Goal: Task Accomplishment & Management: Complete application form

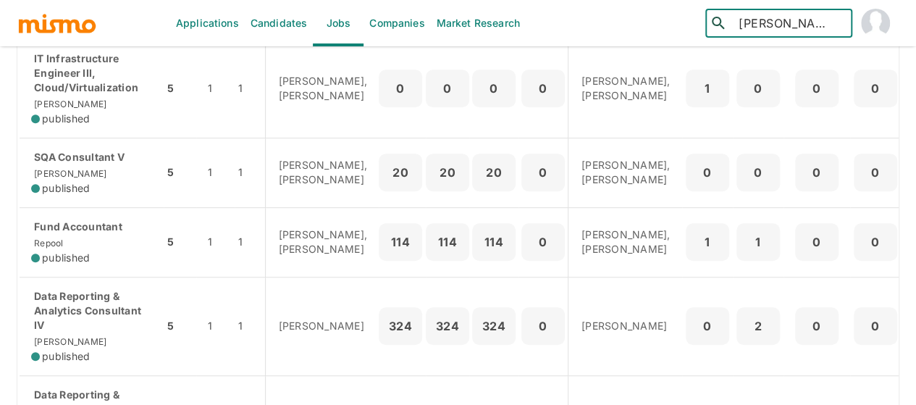
scroll to position [289, 0]
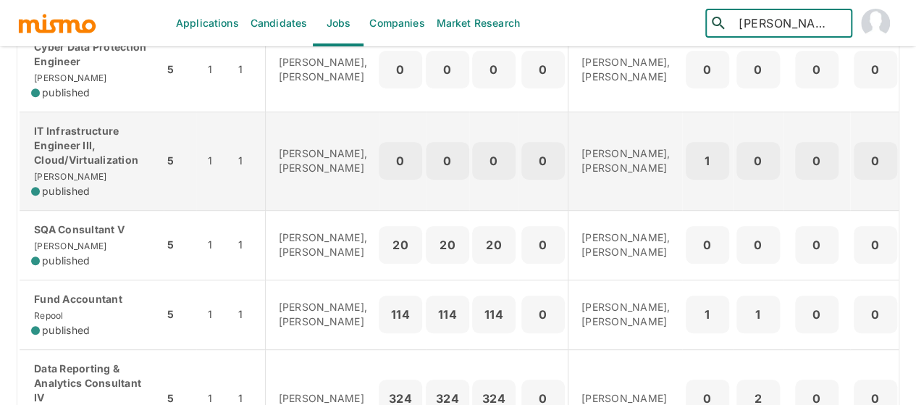
click at [69, 154] on p "IT Infrastructure Engineer III, Cloud/Virtualization" at bounding box center [91, 145] width 121 height 43
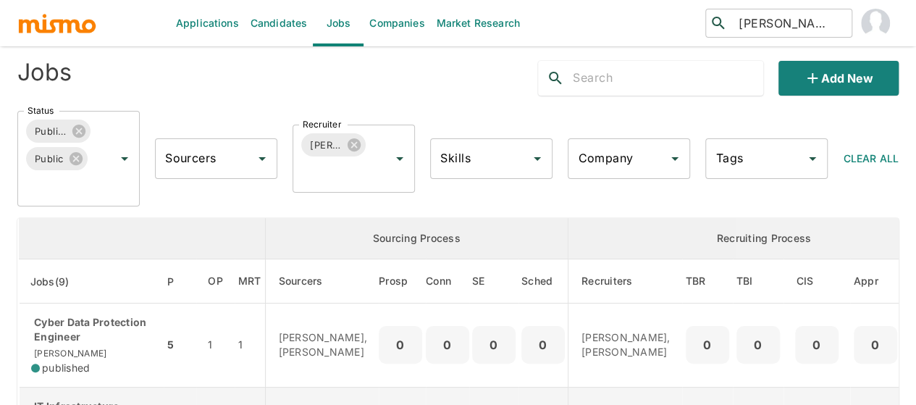
scroll to position [0, 0]
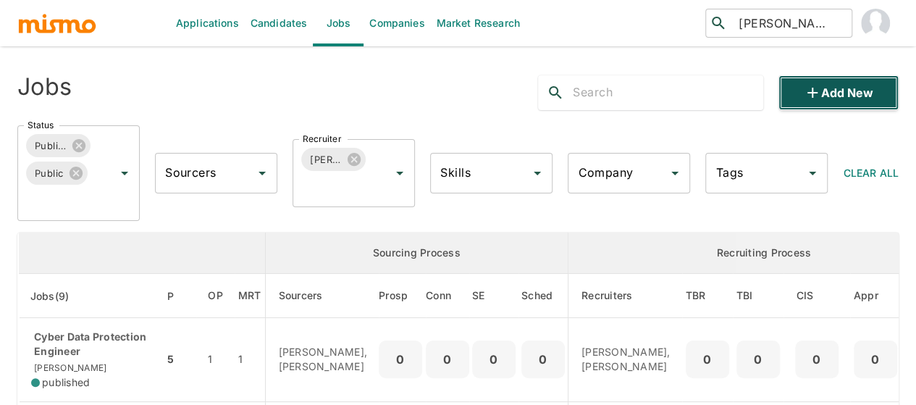
click at [800, 90] on button "Add new" at bounding box center [838, 92] width 120 height 35
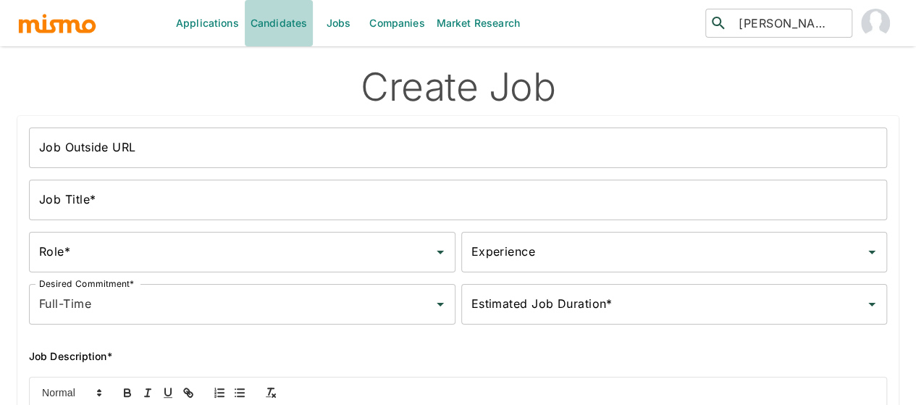
click at [261, 18] on link "Candidates" at bounding box center [279, 23] width 69 height 46
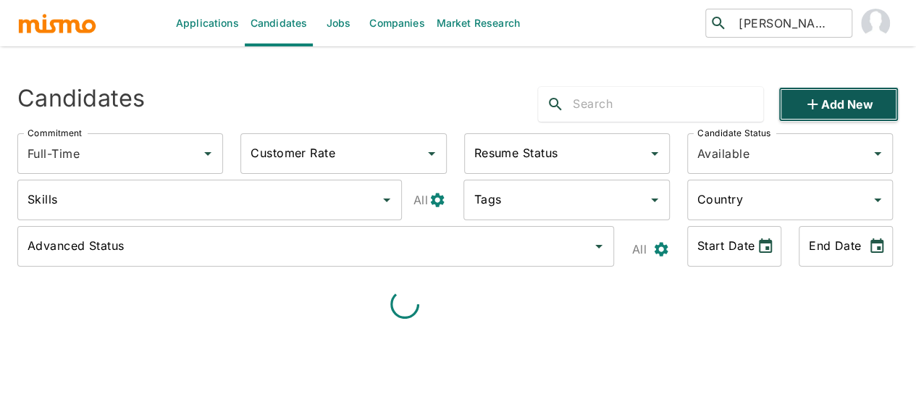
click at [818, 112] on icon "button" at bounding box center [811, 104] width 17 height 17
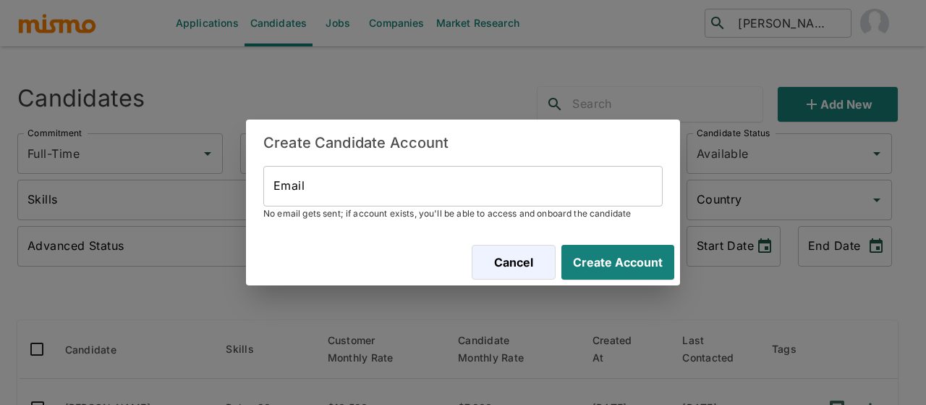
click at [310, 192] on input "Email" at bounding box center [462, 186] width 399 height 41
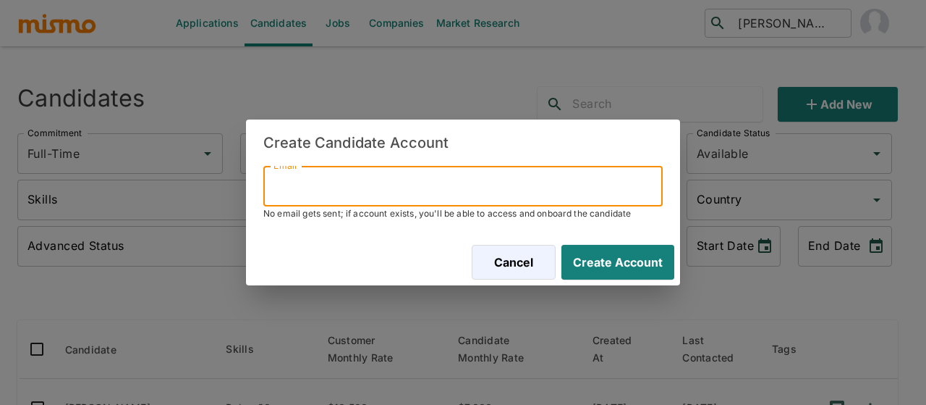
click at [333, 178] on input "Email" at bounding box center [462, 186] width 399 height 41
paste input "charsrojas59@gmail.com"
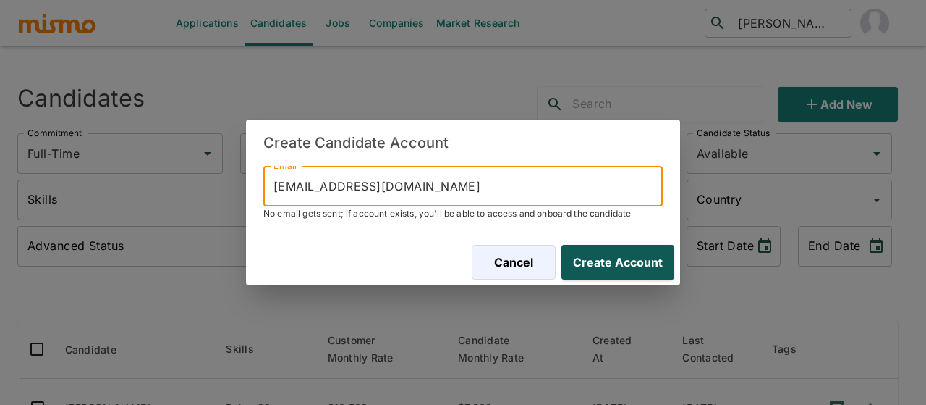
type input "charsrojas59@gmail.com"
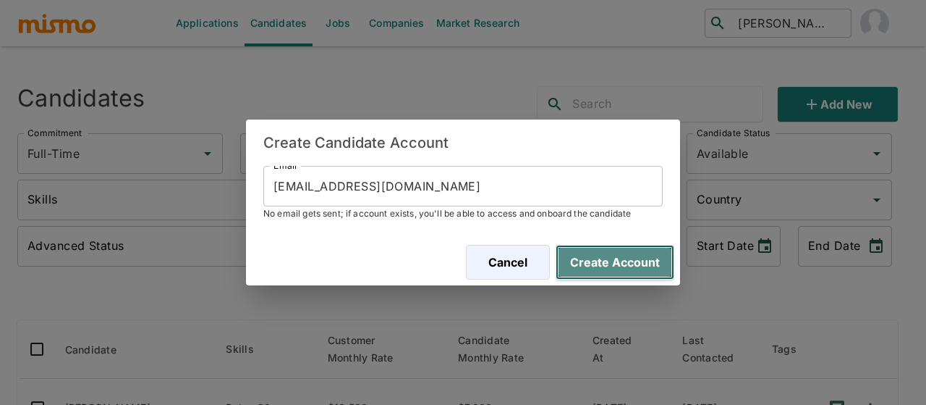
click at [608, 263] on button "Create Account" at bounding box center [615, 262] width 119 height 35
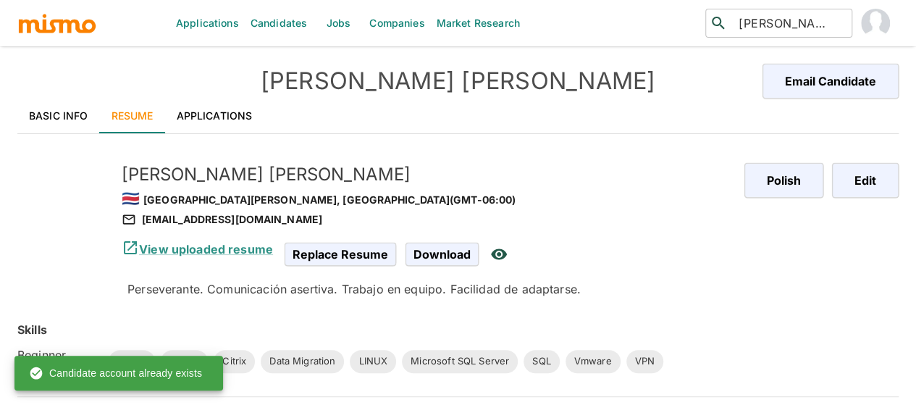
click at [221, 119] on link "Applications" at bounding box center [214, 115] width 99 height 35
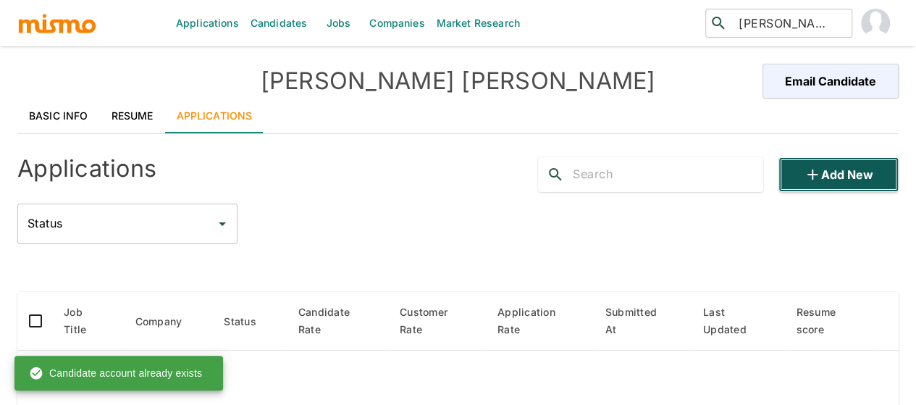
click at [850, 175] on button "Add new" at bounding box center [838, 174] width 120 height 35
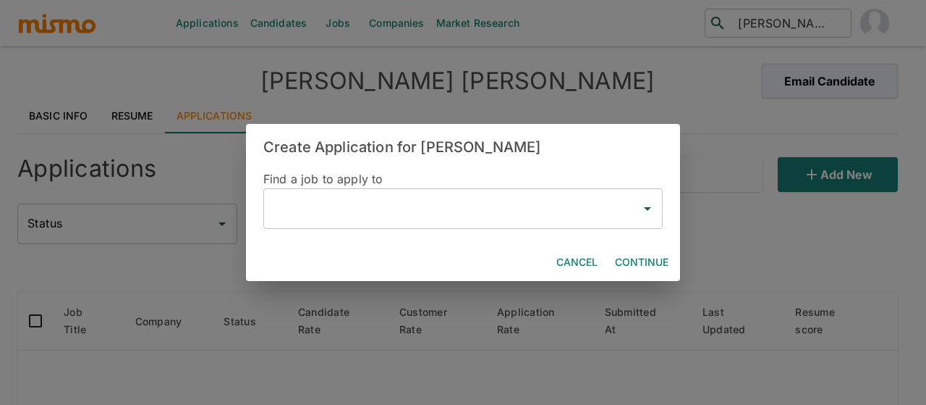
click at [330, 212] on input "text" at bounding box center [452, 209] width 365 height 28
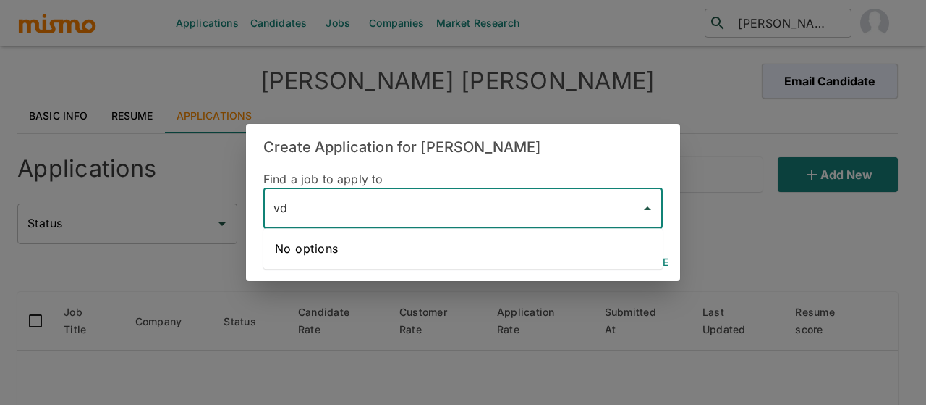
type input "v"
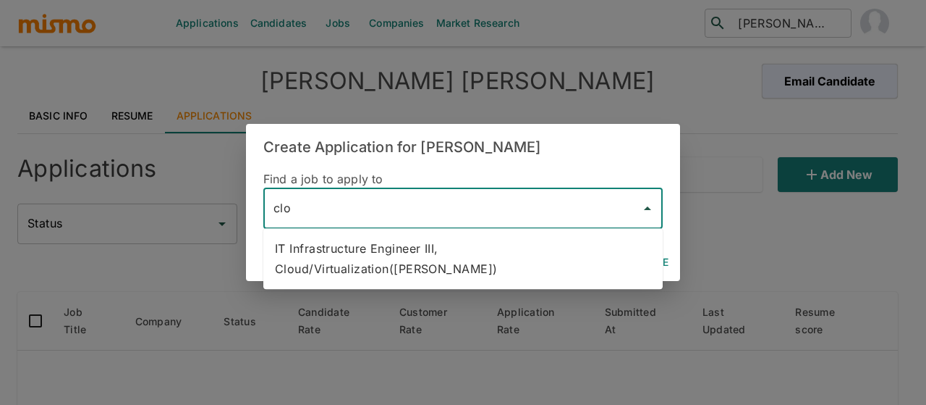
click at [372, 245] on li "IT Infrastructure Engineer III, Cloud/Virtualization(Kaiser)" at bounding box center [462, 258] width 399 height 49
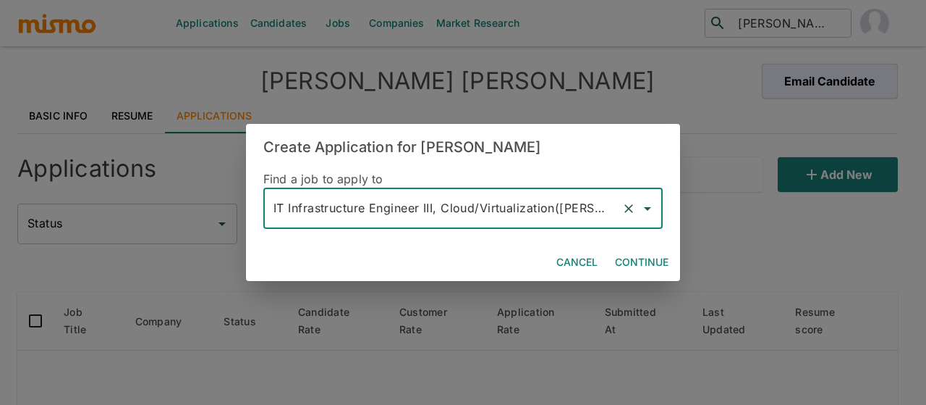
type input "IT Infrastructure Engineer III, Cloud/Virtualization(Kaiser)"
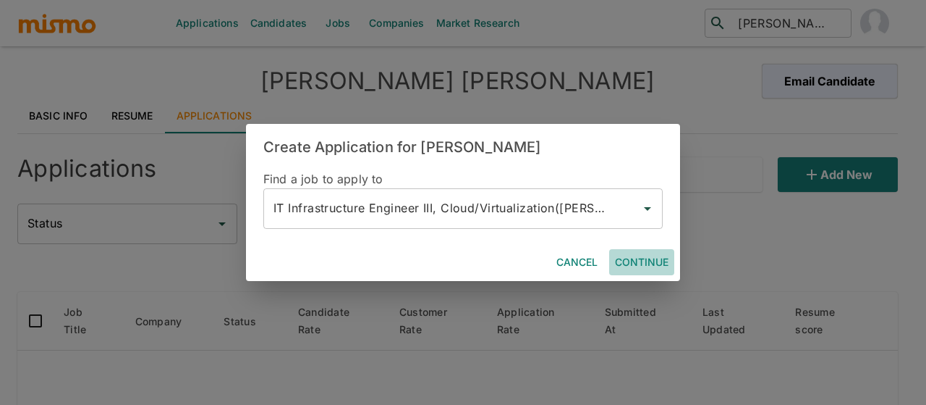
click at [644, 258] on button "Continue" at bounding box center [641, 262] width 65 height 27
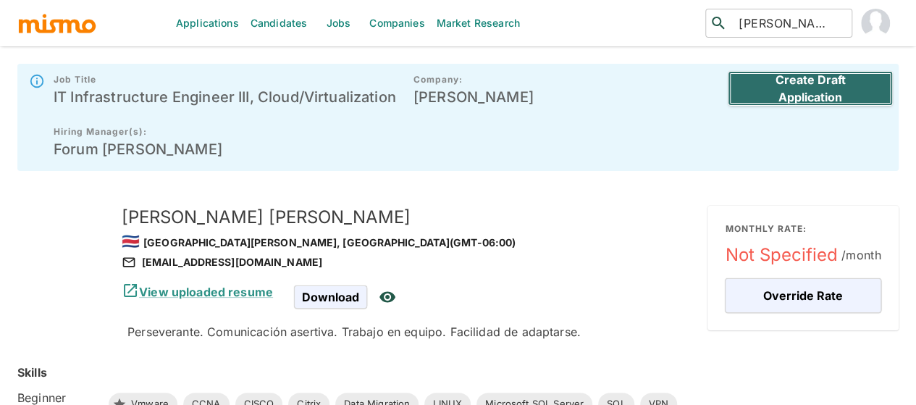
click at [795, 94] on button "Create Draft Application" at bounding box center [809, 88] width 165 height 35
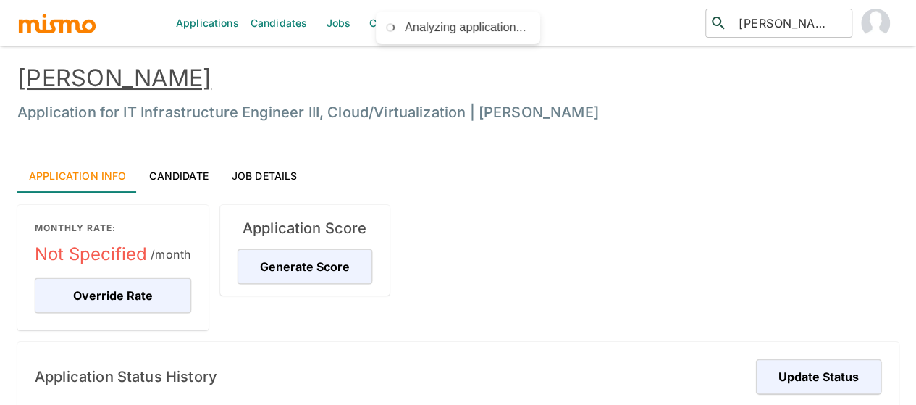
click at [337, 27] on link "Jobs" at bounding box center [338, 23] width 51 height 46
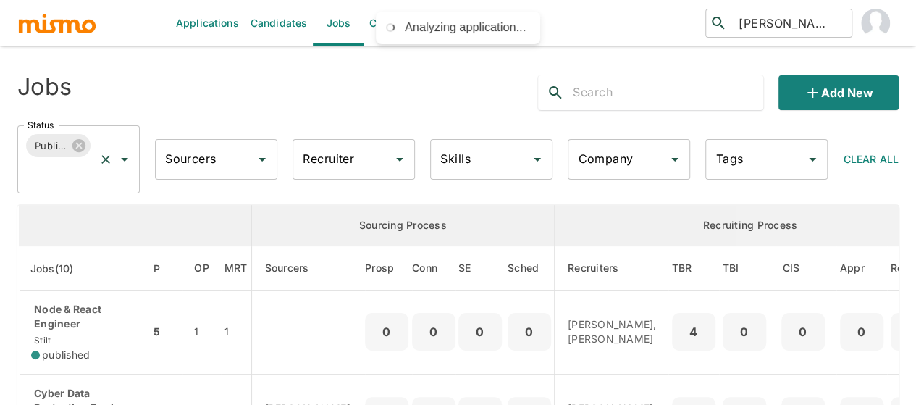
click at [126, 161] on icon "Open" at bounding box center [124, 159] width 17 height 17
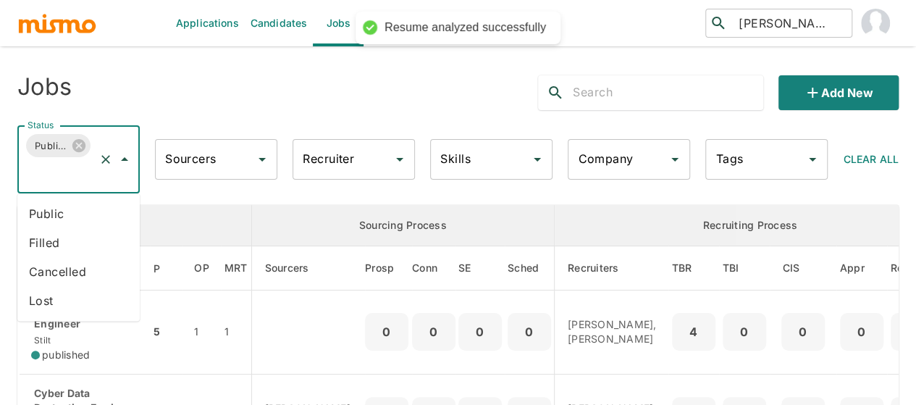
click at [59, 219] on li "Public" at bounding box center [78, 213] width 122 height 29
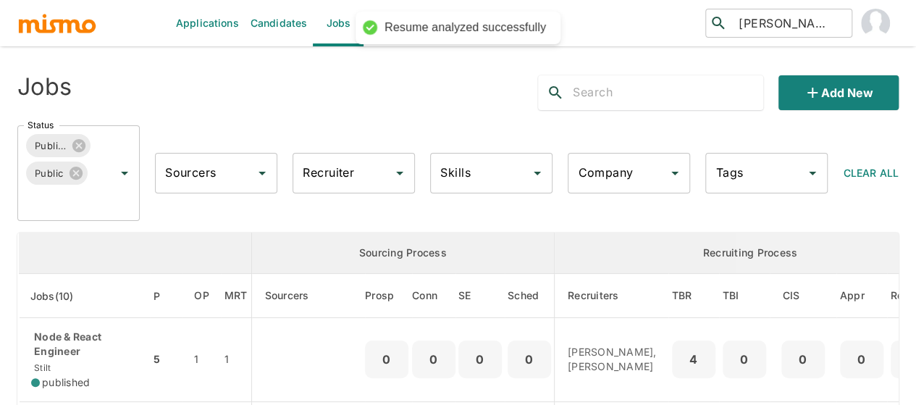
click at [345, 182] on input "Recruiter" at bounding box center [343, 173] width 88 height 28
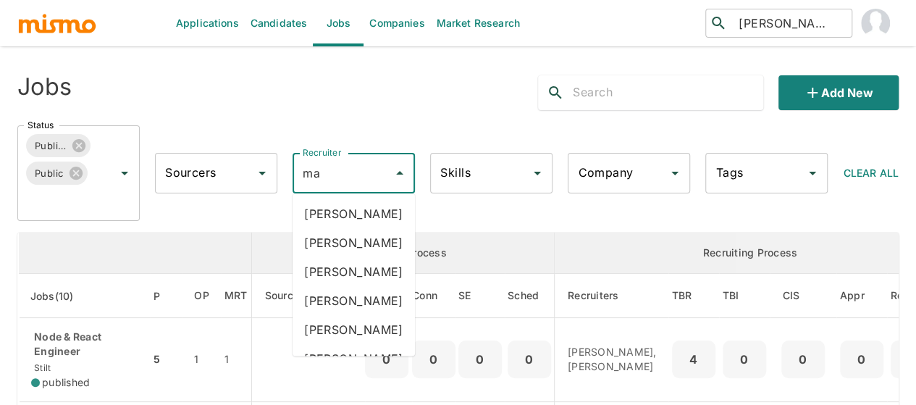
type input "mai"
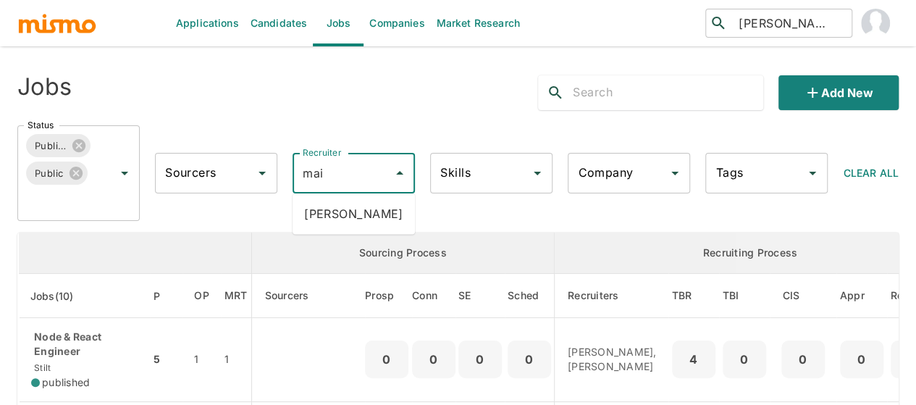
click at [333, 218] on li "Maia Reyes" at bounding box center [353, 213] width 122 height 29
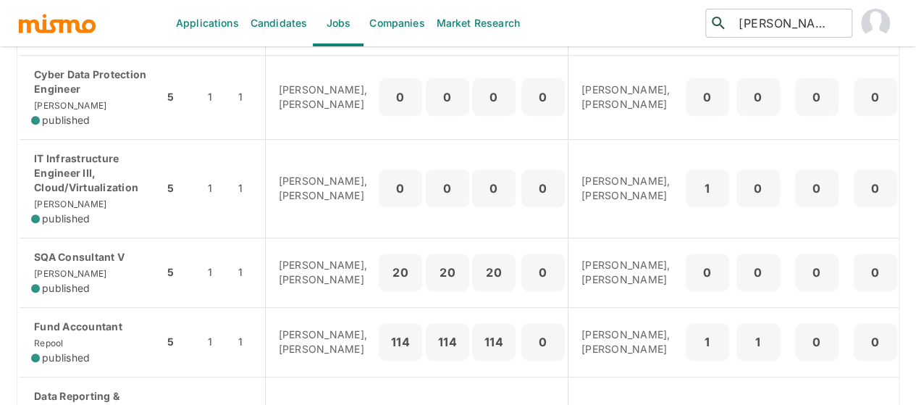
scroll to position [289, 0]
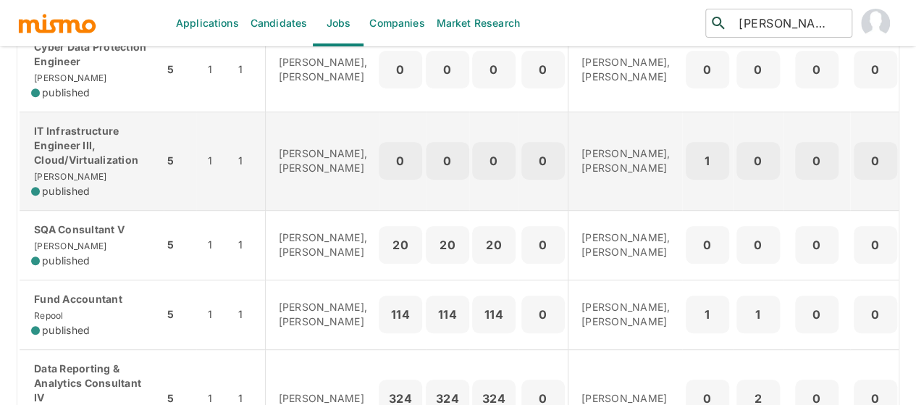
click at [47, 162] on p "IT Infrastructure Engineer III, Cloud/Virtualization" at bounding box center [91, 145] width 121 height 43
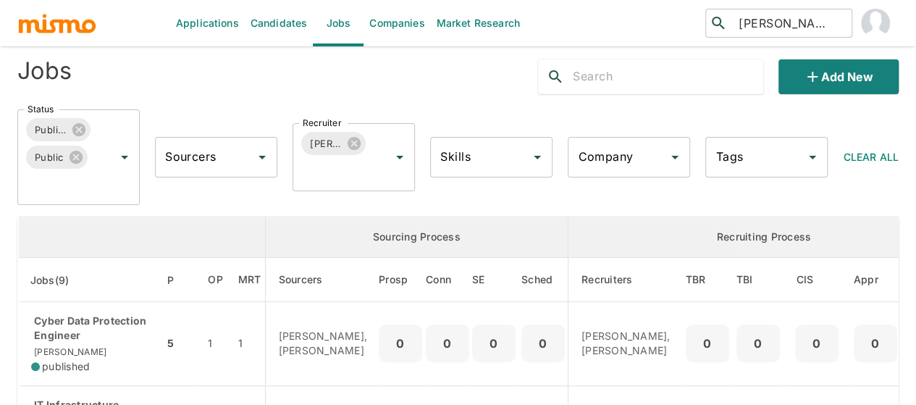
scroll to position [0, 0]
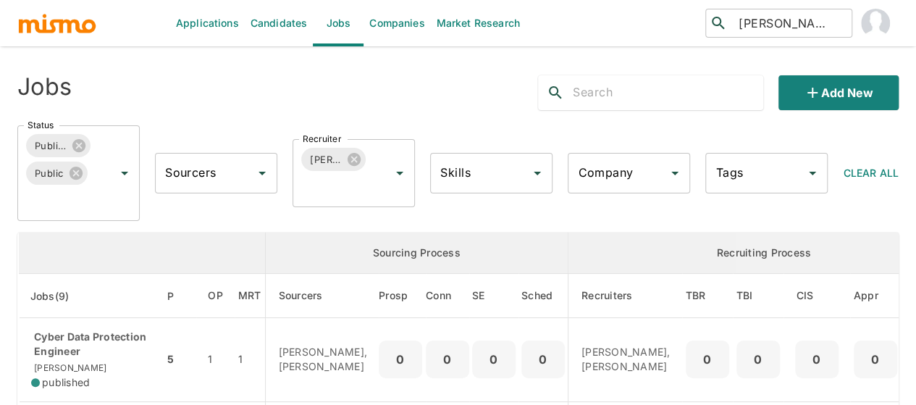
click at [289, 20] on link "Candidates" at bounding box center [279, 23] width 69 height 46
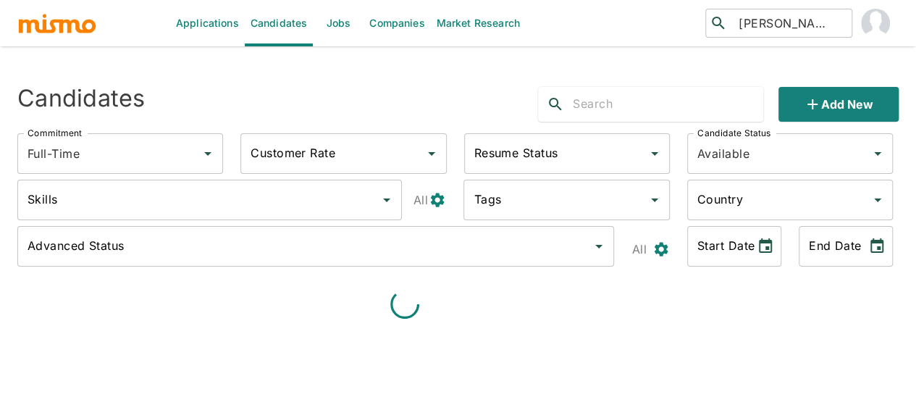
type input "Full-Time"
type input "Available"
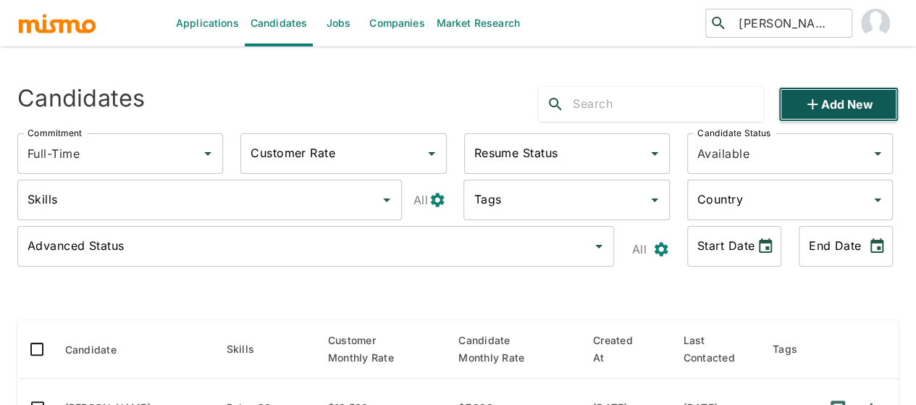
click at [832, 103] on button "Add new" at bounding box center [838, 104] width 120 height 35
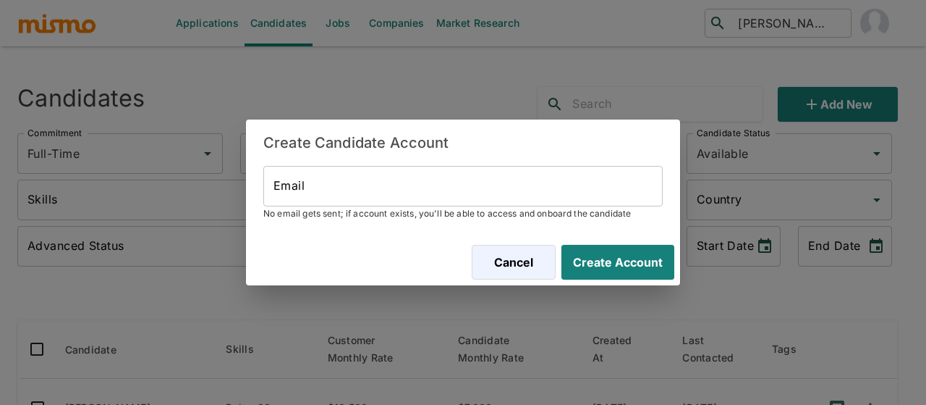
click at [358, 186] on input "Email" at bounding box center [462, 186] width 399 height 41
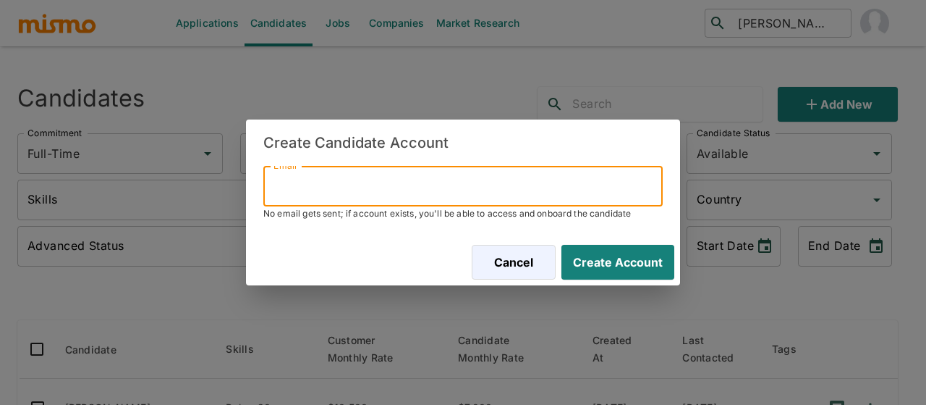
paste input "msrb.business@gmail.com"
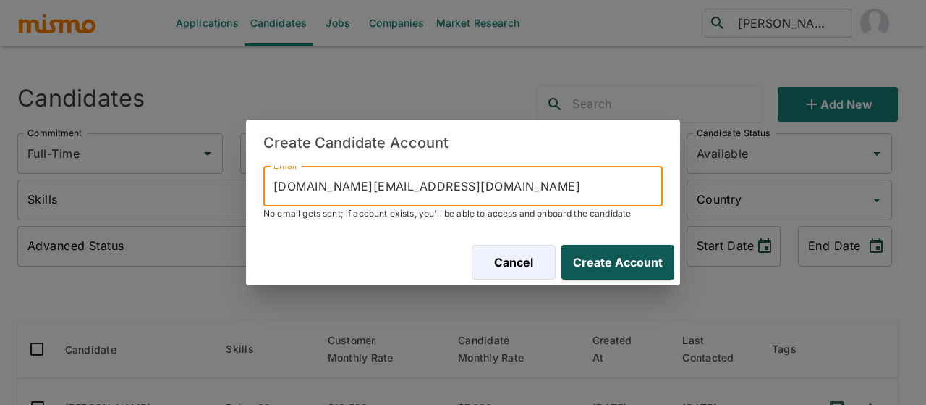
type input "msrb.business@gmail.com"
click at [612, 262] on button "Create Account" at bounding box center [615, 262] width 119 height 35
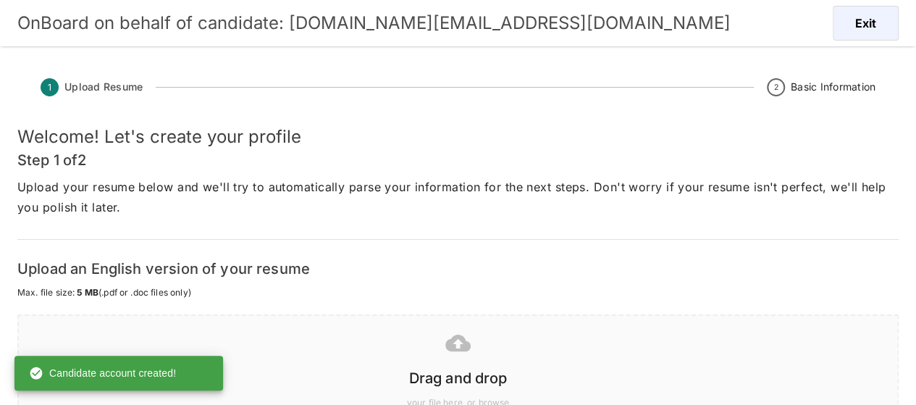
click at [459, 352] on icon at bounding box center [457, 342] width 25 height 25
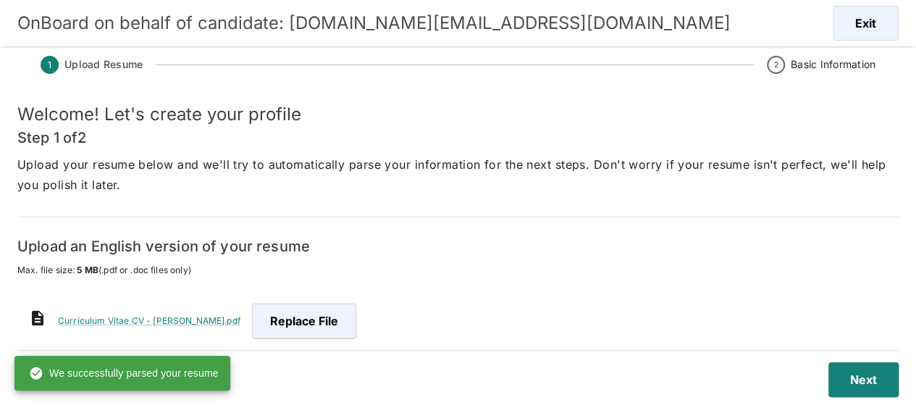
scroll to position [35, 0]
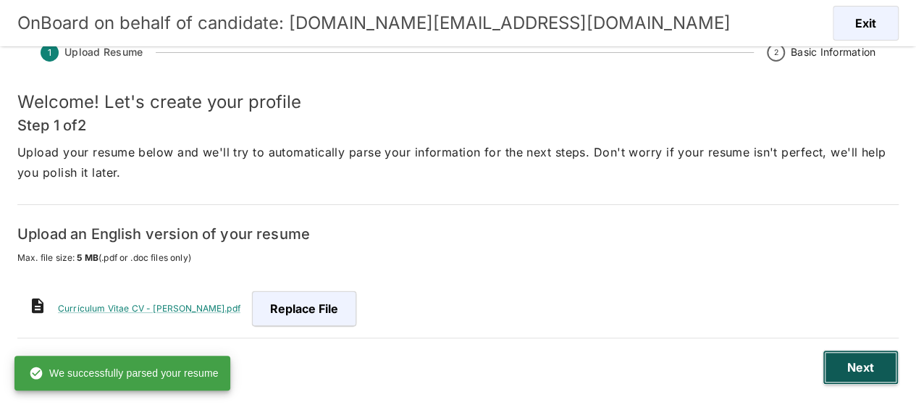
click at [860, 377] on button "Next" at bounding box center [860, 367] width 76 height 35
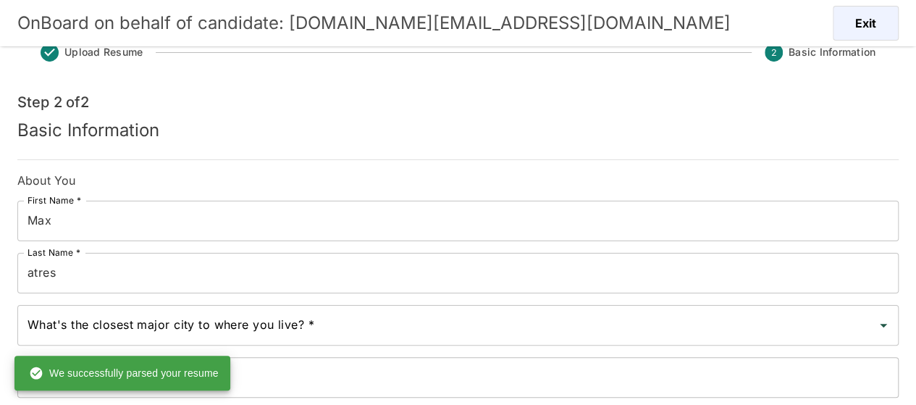
click at [75, 276] on input "atres" at bounding box center [457, 273] width 881 height 41
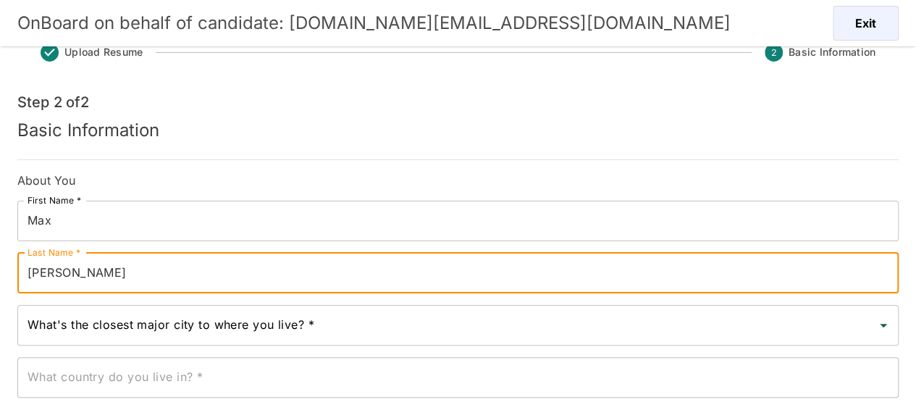
type input "Rivera"
click at [88, 319] on div "What's the closest major city to where you live? * What's the closest major cit…" at bounding box center [457, 325] width 881 height 41
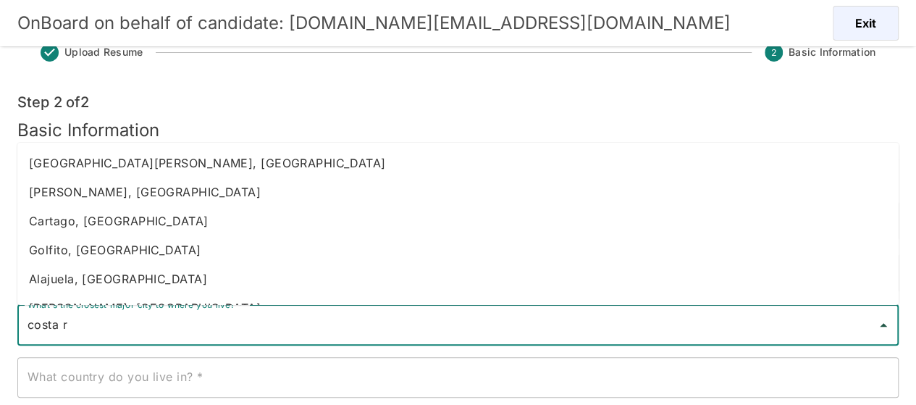
click at [90, 193] on li "Heredia, Costa Rica" at bounding box center [457, 191] width 881 height 29
type input "Heredia, Costa Rica"
type input "Costa Rica"
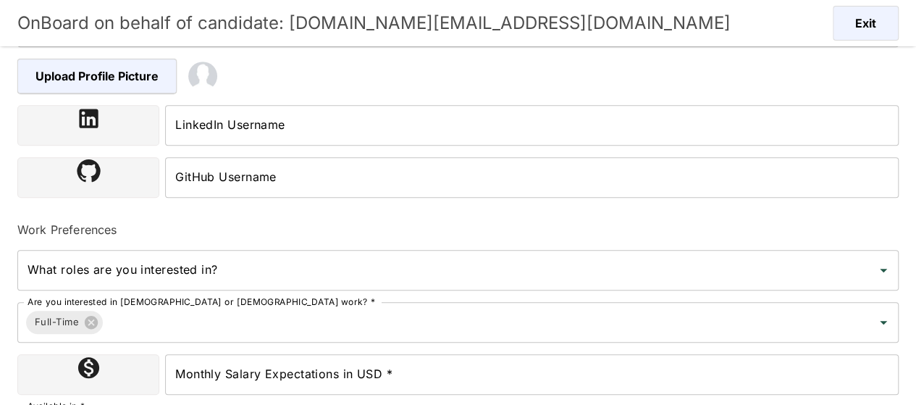
scroll to position [485, 0]
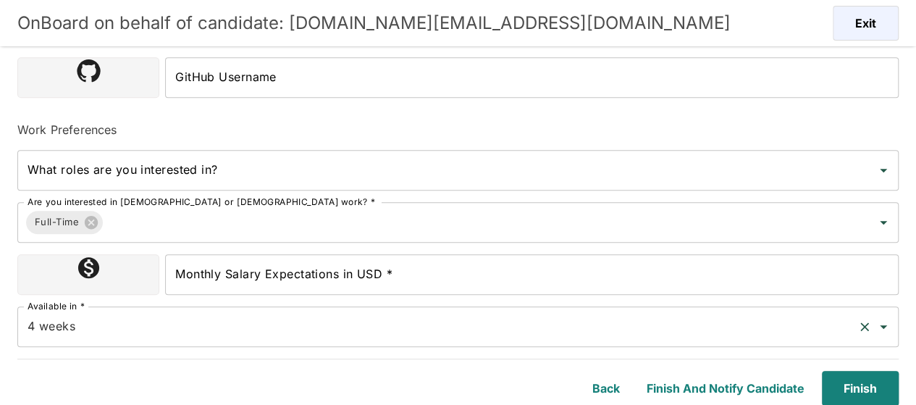
type input "Heredia, Costa Rica"
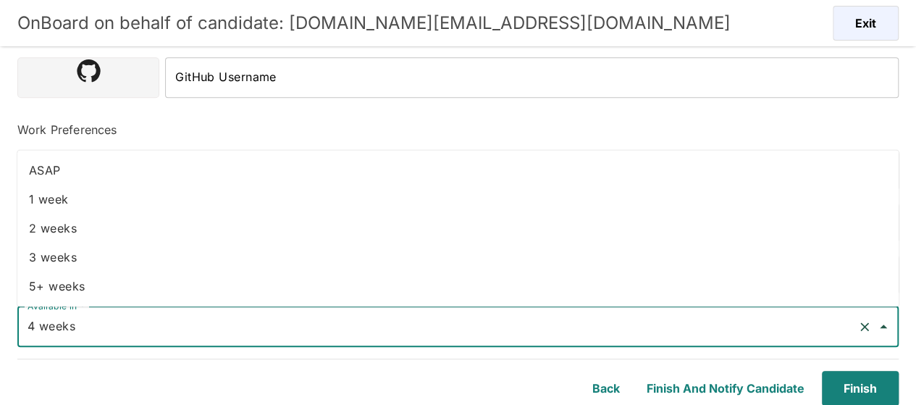
click at [137, 328] on input "4 weeks" at bounding box center [437, 327] width 827 height 28
drag, startPoint x: 70, startPoint y: 239, endPoint x: 281, endPoint y: 258, distance: 211.5
click at [70, 238] on li "2 weeks" at bounding box center [457, 227] width 881 height 29
type input "2 weeks"
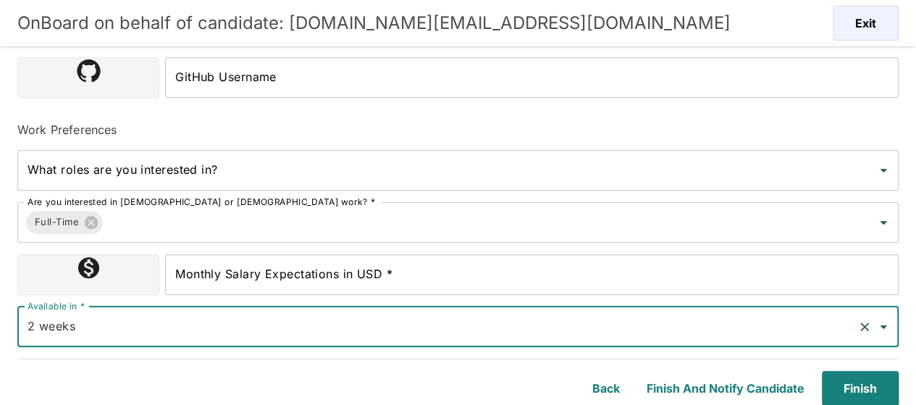
click at [342, 280] on input "Monthly Salary Expectations in USD *" at bounding box center [531, 274] width 733 height 41
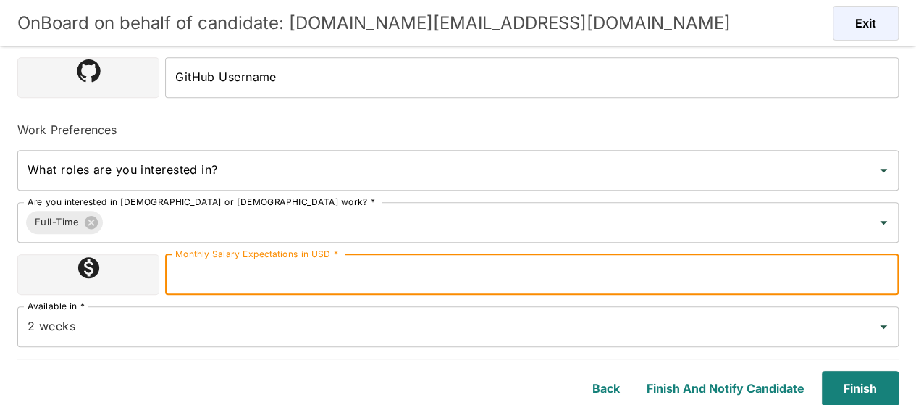
type input "1800000"
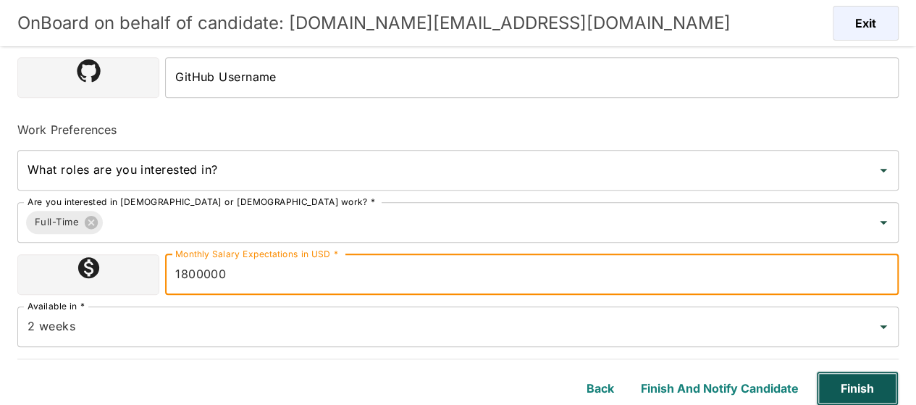
click at [859, 387] on button "Finish" at bounding box center [857, 388] width 83 height 35
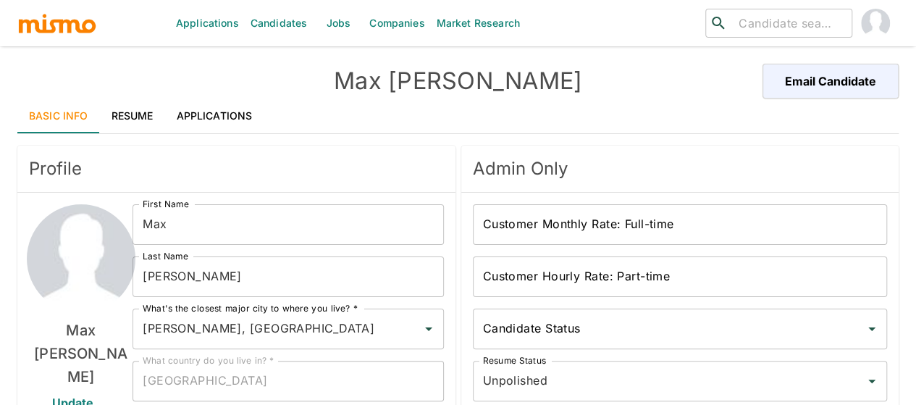
click at [210, 114] on link "Applications" at bounding box center [214, 115] width 99 height 35
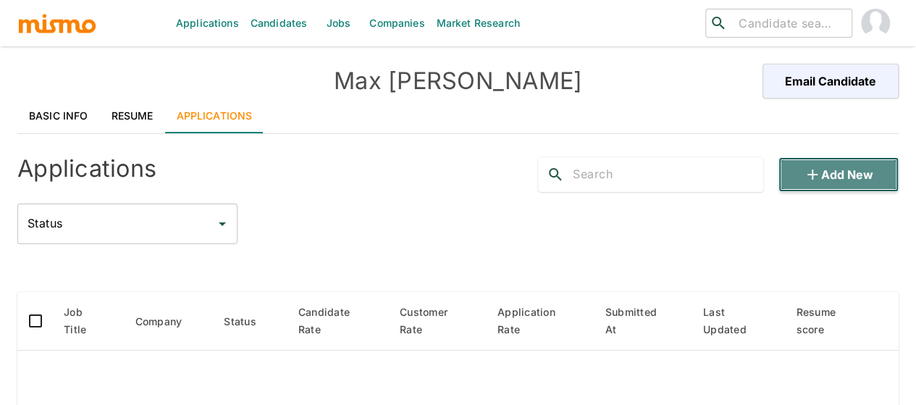
click at [863, 176] on button "Add new" at bounding box center [838, 174] width 120 height 35
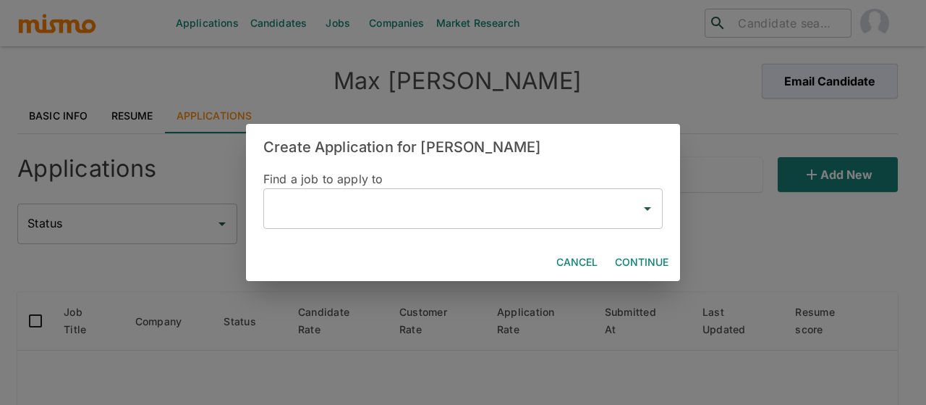
click at [397, 214] on input "text" at bounding box center [452, 209] width 365 height 28
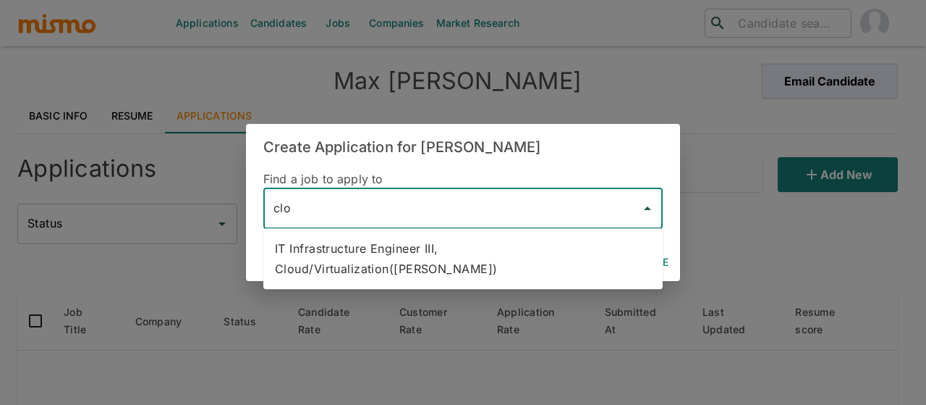
click at [414, 241] on li "IT Infrastructure Engineer III, Cloud/Virtualization(Kaiser)" at bounding box center [462, 258] width 399 height 49
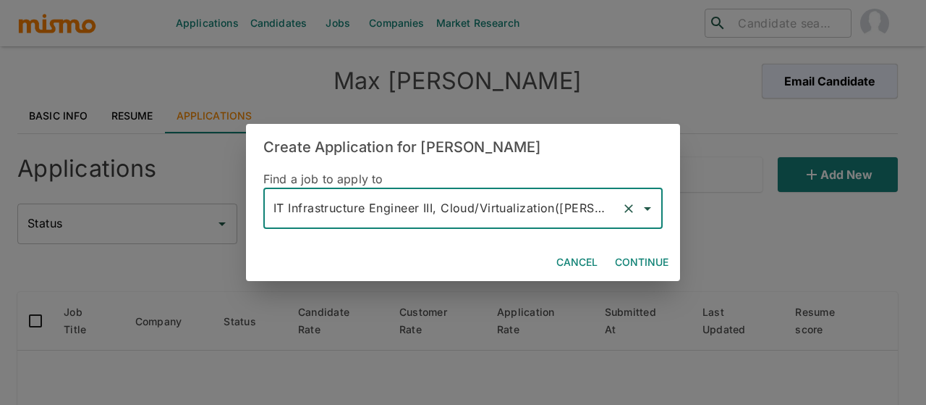
type input "IT Infrastructure Engineer III, Cloud/Virtualization(Kaiser)"
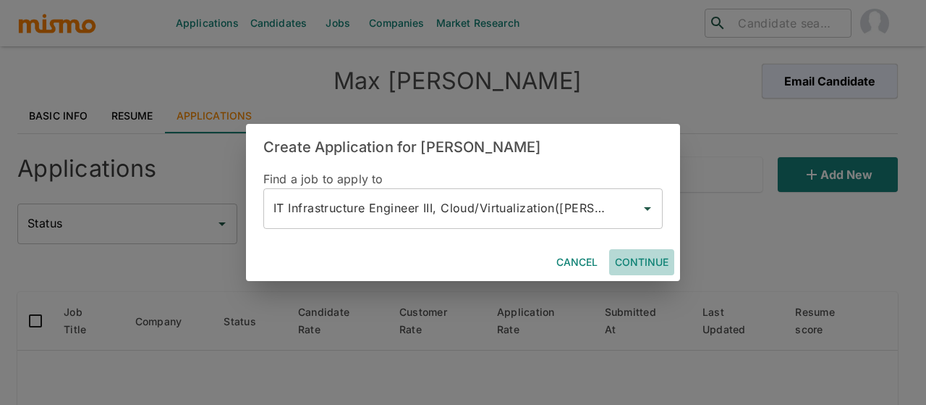
click at [644, 264] on button "Continue" at bounding box center [641, 262] width 65 height 27
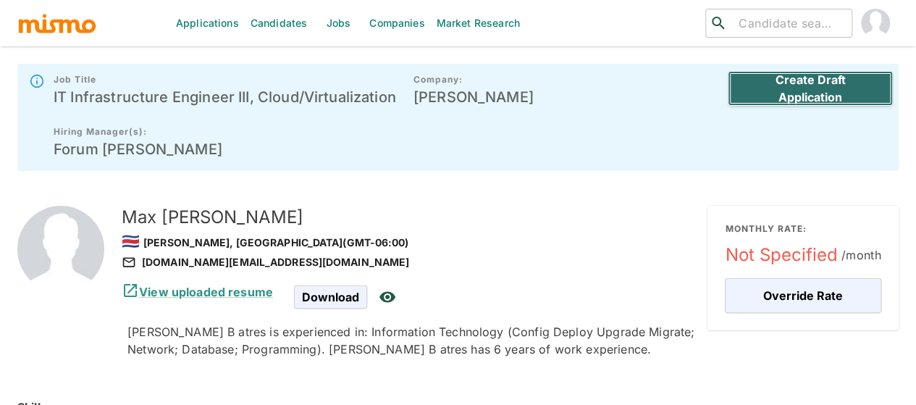
click at [769, 93] on button "Create Draft Application" at bounding box center [809, 88] width 165 height 35
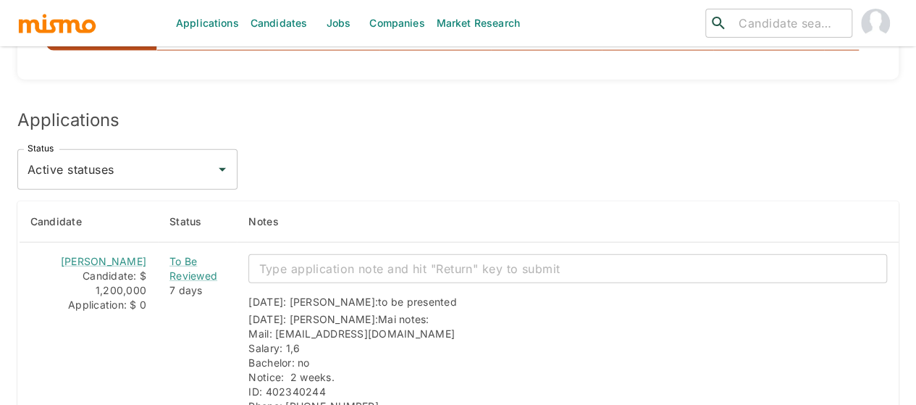
scroll to position [1824, 0]
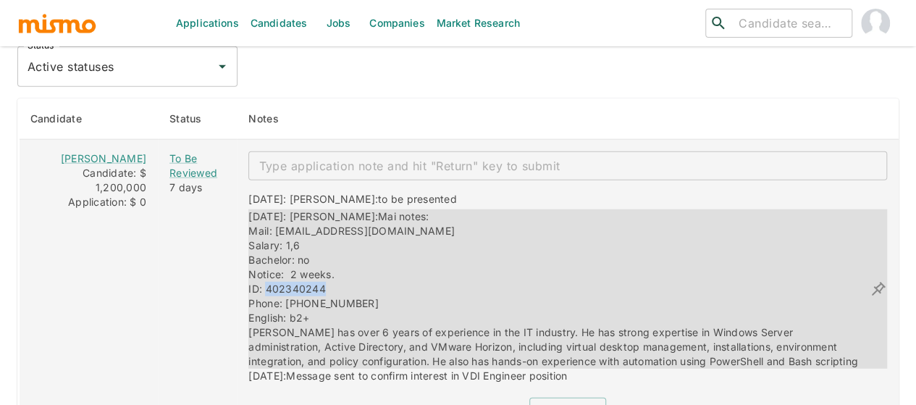
drag, startPoint x: 308, startPoint y: 251, endPoint x: 245, endPoint y: 253, distance: 63.0
click at [248, 253] on div "08/18/2025: Kaiser: Mai notes: Mail: josuemorera19.97@gmail.com Salary: 1,6 Bac…" at bounding box center [558, 288] width 621 height 159
copy span "402340244"
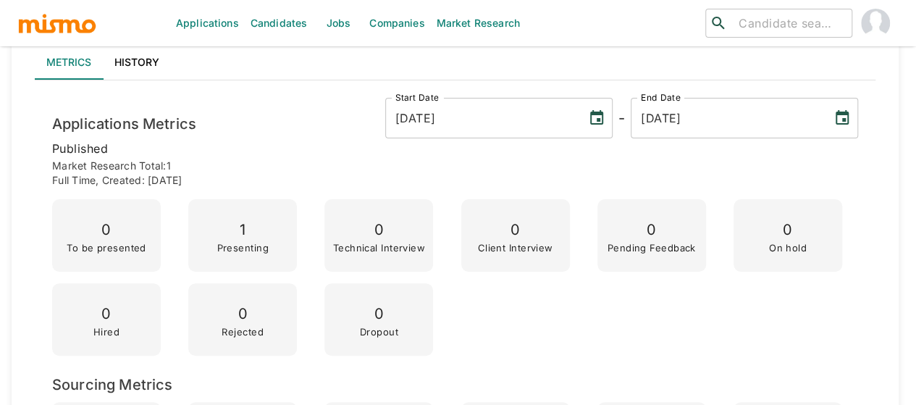
scroll to position [0, 0]
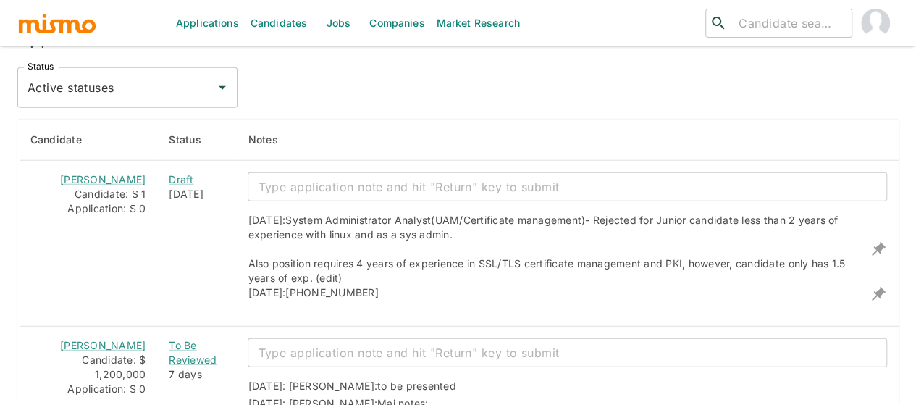
scroll to position [1809, 0]
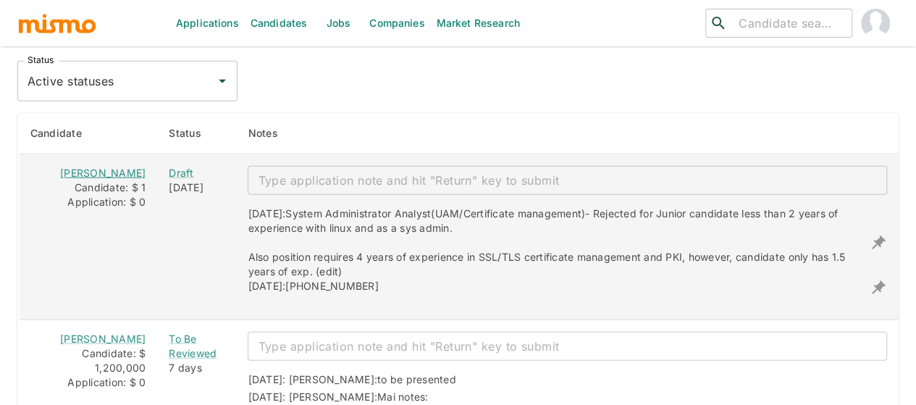
click at [106, 166] on link "[PERSON_NAME]" at bounding box center [102, 172] width 85 height 12
click at [261, 172] on textarea "enhanced table" at bounding box center [567, 180] width 619 height 17
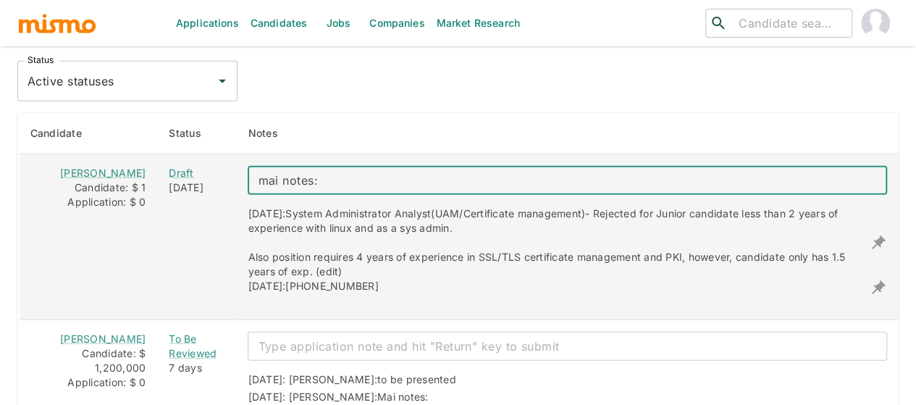
paste textarea "Mail: charsrojas59@gmail.com Salary: 1,8 – 1,9 Bachelor: no. Notice: 2-3 weeks.…"
type textarea "mai notes: Mail: charsrojas59@gmail.com Salary: 1,8 – 1,9 Bachelor: no. Notice:…"
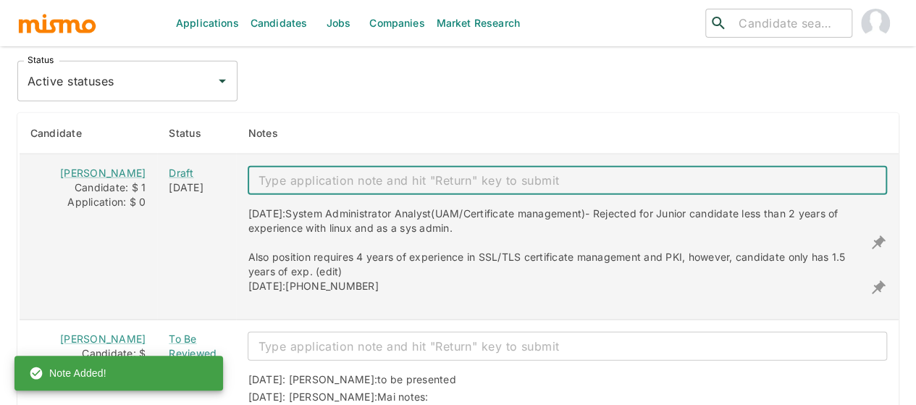
click at [282, 172] on textarea "enhanced table" at bounding box center [567, 180] width 619 height 17
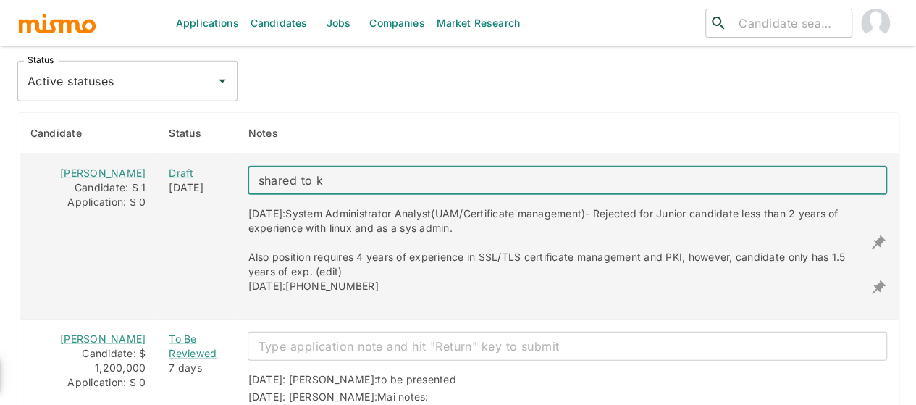
type textarea "shared to kp"
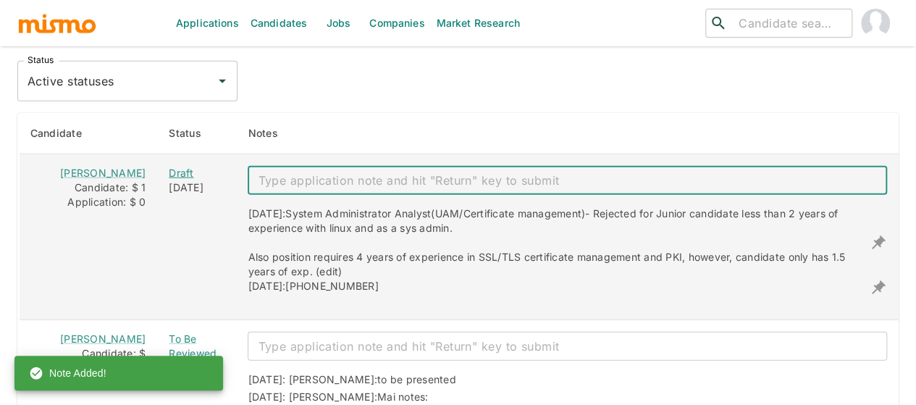
click at [169, 166] on div "Draft" at bounding box center [197, 173] width 56 height 14
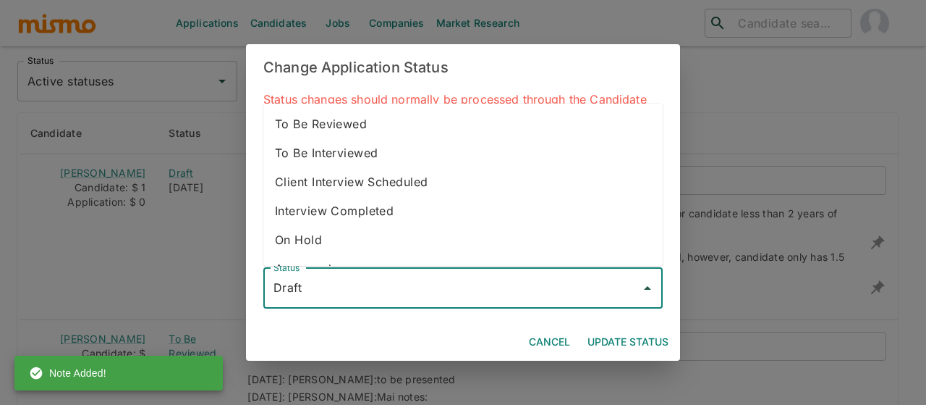
click at [339, 290] on input "Draft" at bounding box center [452, 288] width 365 height 28
click at [331, 125] on li "To Be Reviewed" at bounding box center [462, 123] width 399 height 29
type input "To Be Reviewed"
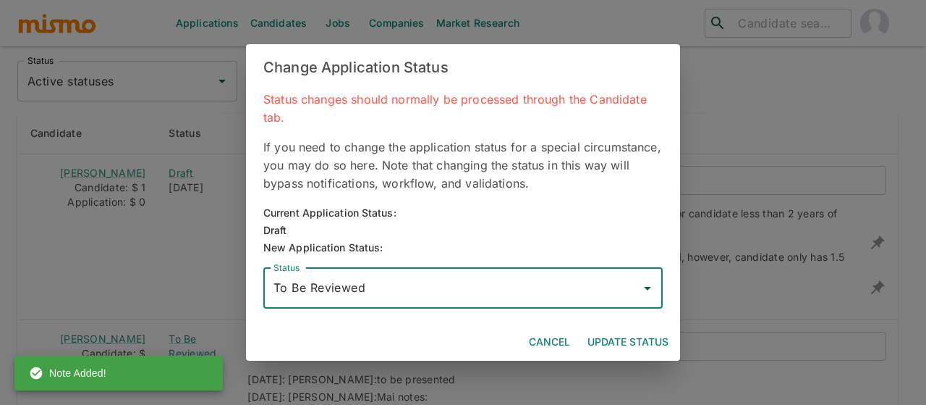
click at [640, 339] on button "Update Status" at bounding box center [628, 342] width 93 height 27
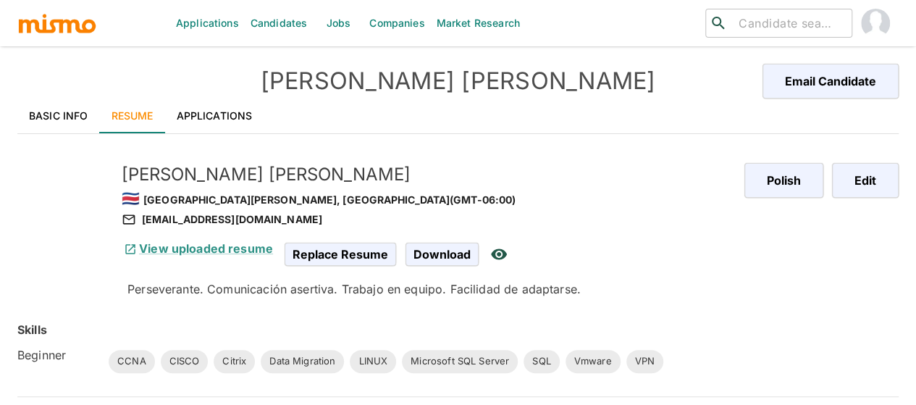
drag, startPoint x: 54, startPoint y: 122, endPoint x: 4, endPoint y: 274, distance: 159.5
click at [54, 122] on link "Basic Info" at bounding box center [58, 115] width 83 height 35
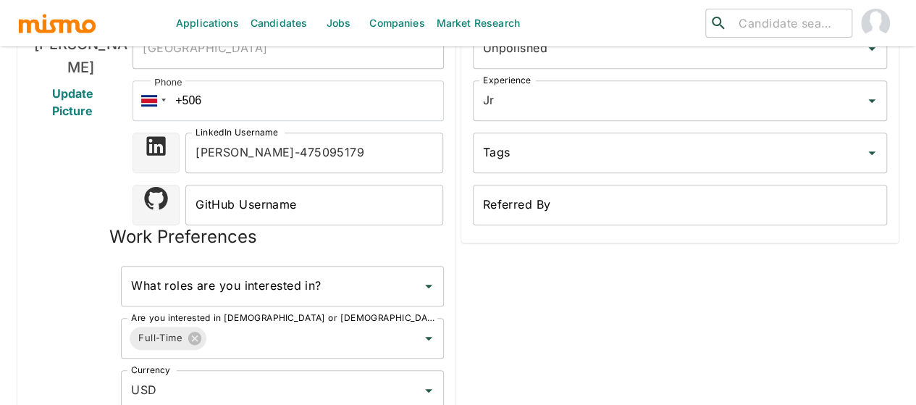
scroll to position [217, 0]
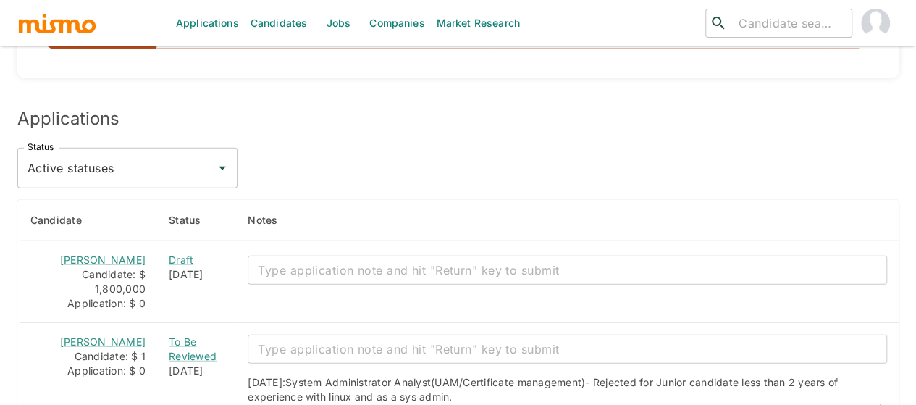
scroll to position [1809, 0]
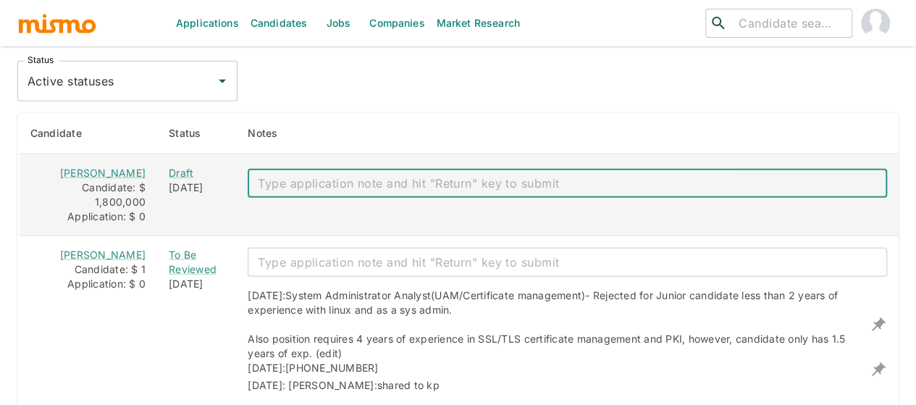
click at [258, 175] on textarea "enhanced table" at bounding box center [567, 183] width 619 height 17
type textarea "Mai notes:"
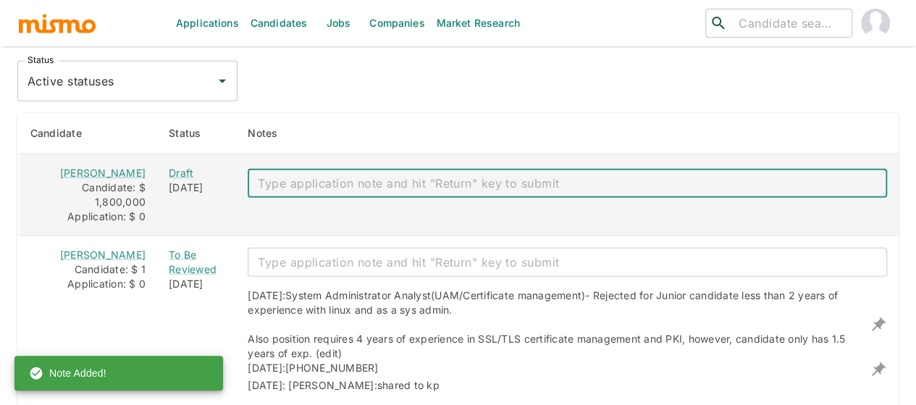
paste textarea "Phone: 506 8488 0078 Mail: msrb.business@gmail.com Notice:2-3 weeks English: b2…"
type textarea "Phone: 506 8488 0078 Mail: msrb.business@gmail.com Notice:2-3 weeks English: b2…"
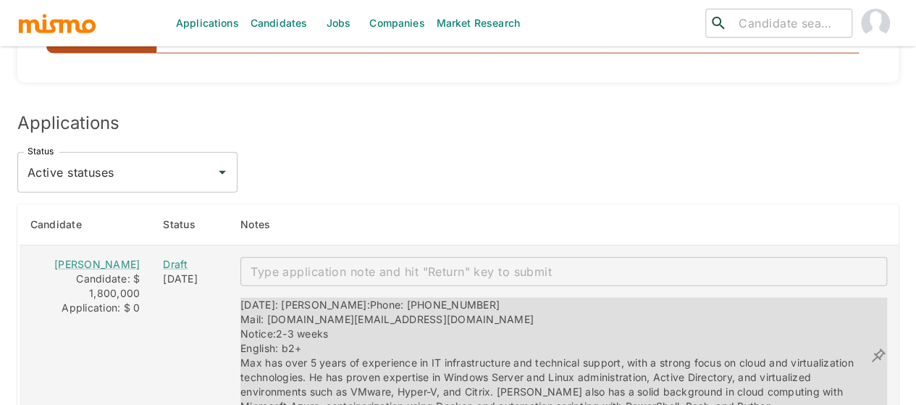
scroll to position [1790, 0]
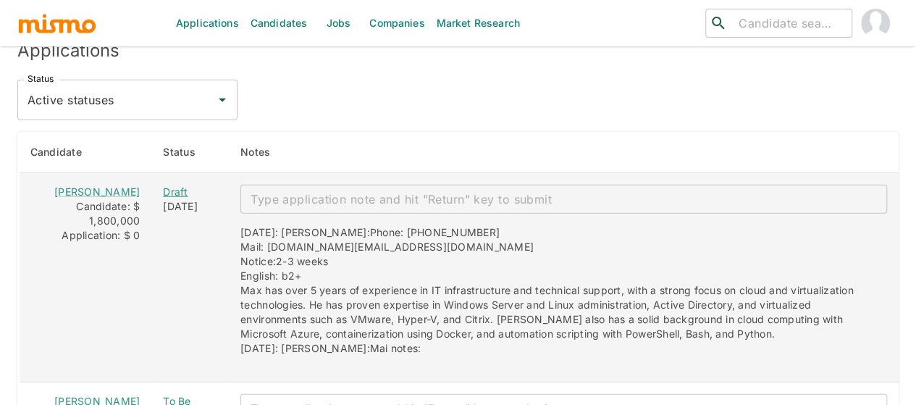
click at [163, 185] on div "Draft" at bounding box center [190, 192] width 54 height 14
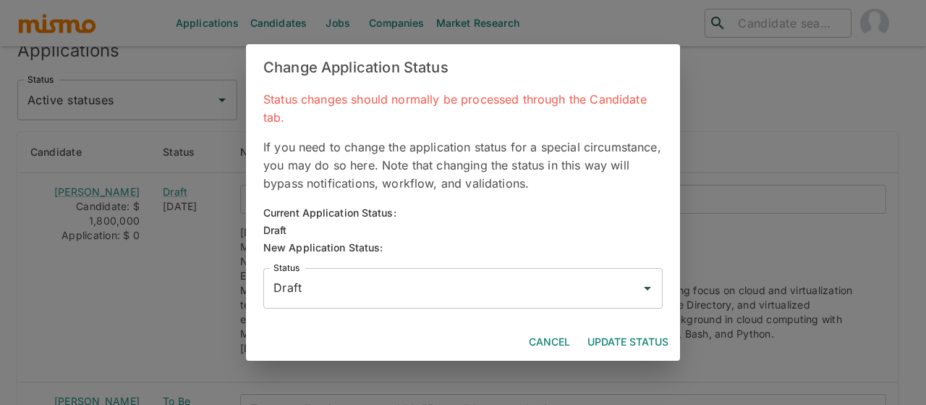
click at [300, 282] on input "Draft" at bounding box center [452, 288] width 365 height 28
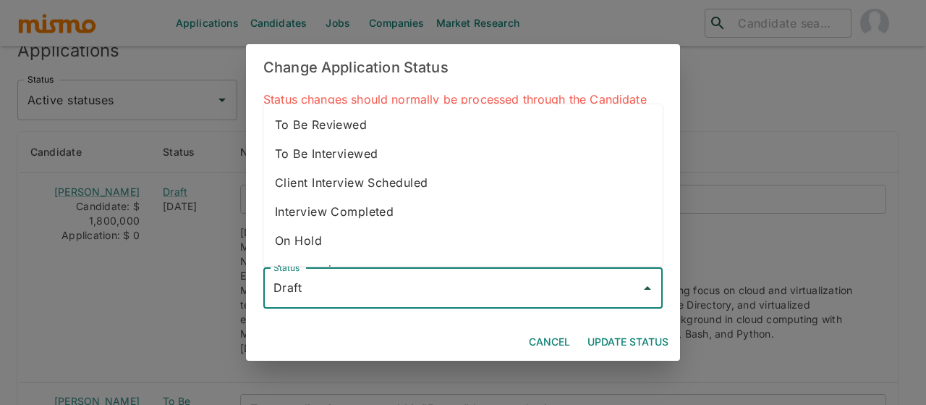
click at [349, 135] on li "To Be Reviewed" at bounding box center [462, 124] width 399 height 29
type input "To Be Reviewed"
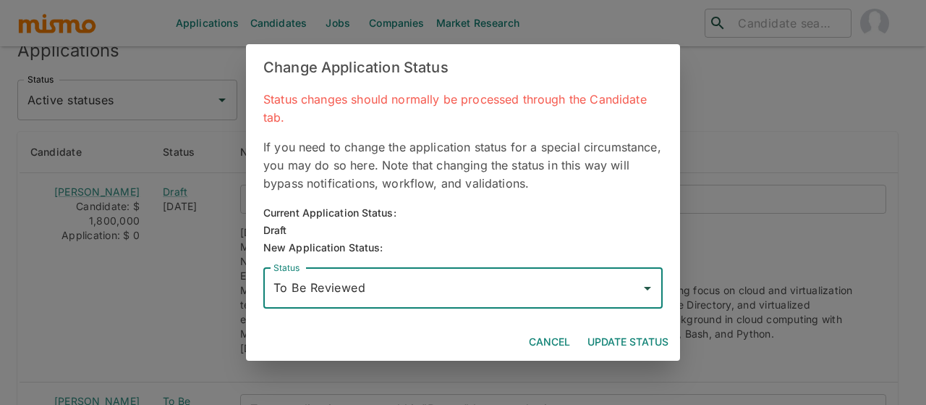
click at [609, 337] on button "Update Status" at bounding box center [628, 342] width 93 height 27
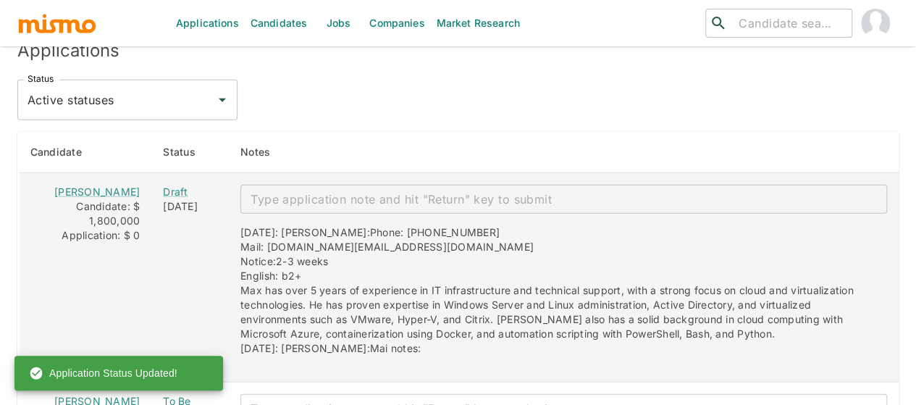
click at [265, 191] on textarea "enhanced table" at bounding box center [563, 199] width 626 height 17
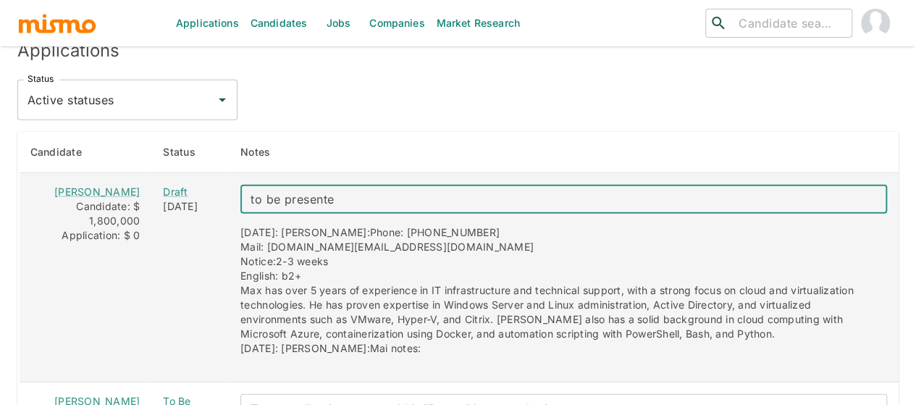
type textarea "to be presented"
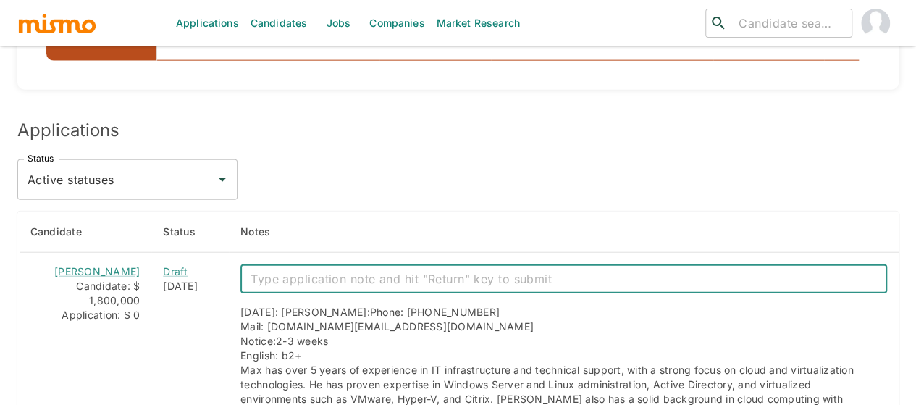
scroll to position [1690, 0]
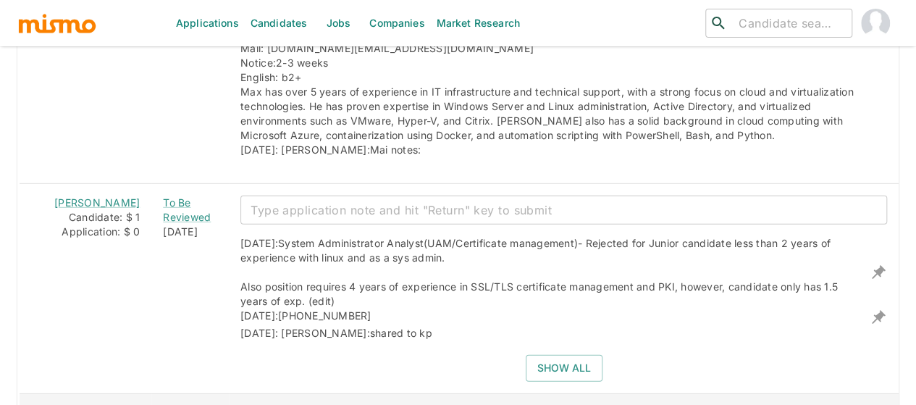
scroll to position [2069, 0]
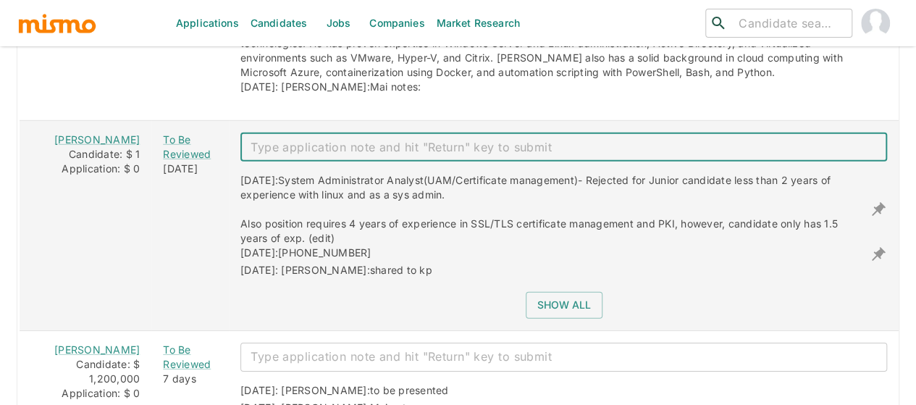
click at [250, 139] on textarea "enhanced table" at bounding box center [563, 147] width 626 height 17
type textarea "to be presented"
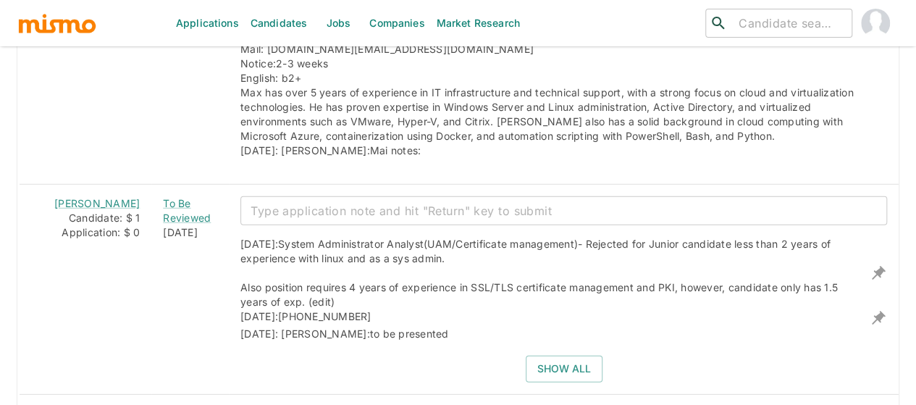
scroll to position [2026, 0]
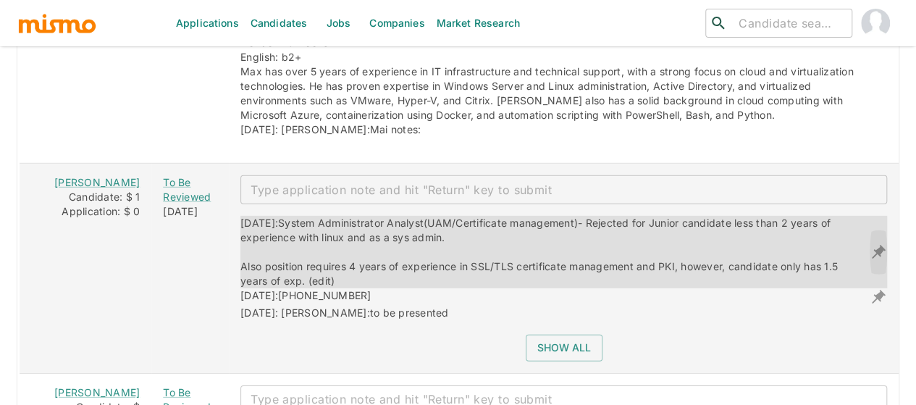
click at [879, 245] on icon "enhanced table" at bounding box center [878, 252] width 14 height 14
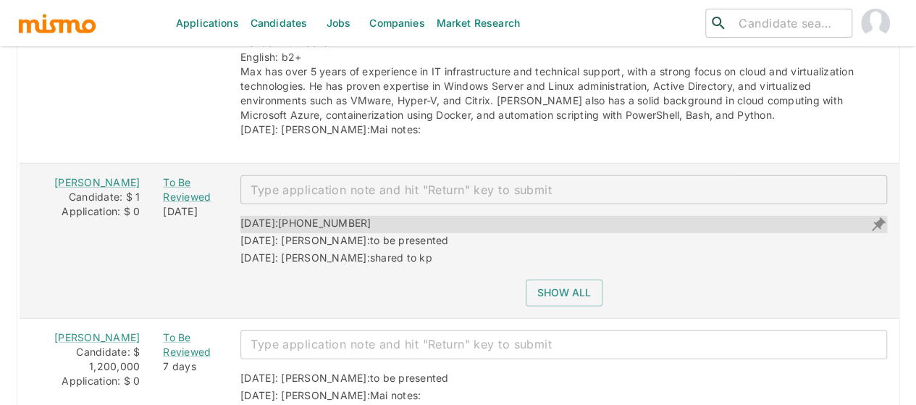
click at [874, 216] on icon "enhanced table" at bounding box center [877, 224] width 17 height 17
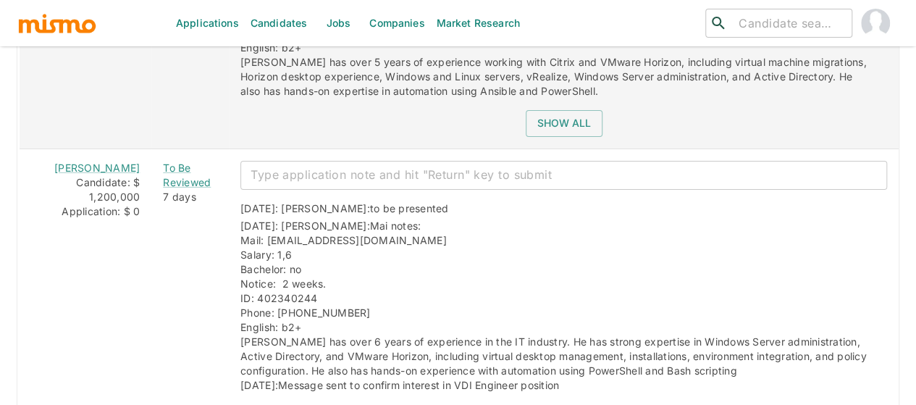
scroll to position [2388, 0]
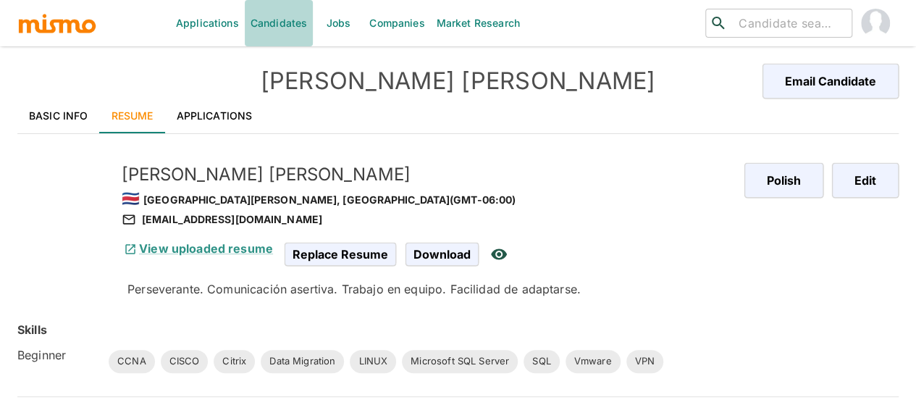
click at [284, 24] on link "Candidates" at bounding box center [279, 23] width 69 height 46
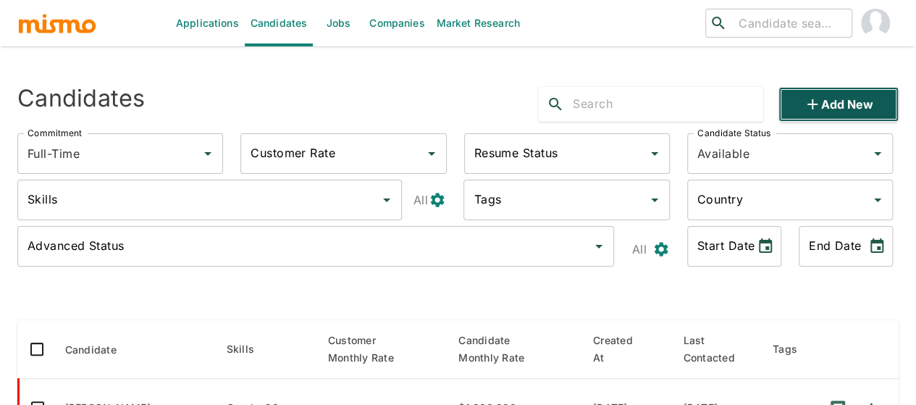
click at [808, 109] on icon "button" at bounding box center [811, 104] width 17 height 17
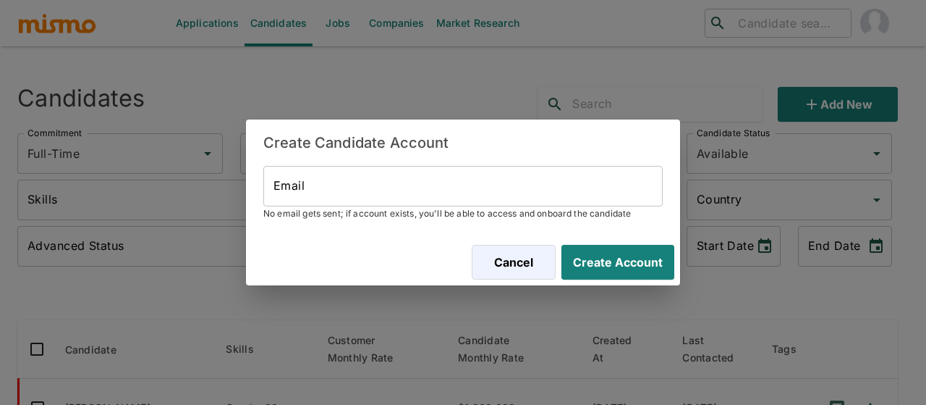
click at [310, 185] on input "Email" at bounding box center [462, 186] width 399 height 41
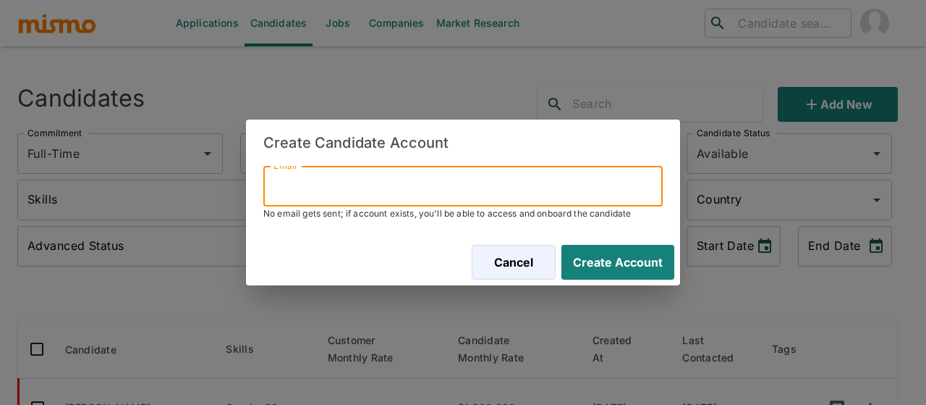
paste input "ealvarez025@gmail.com"
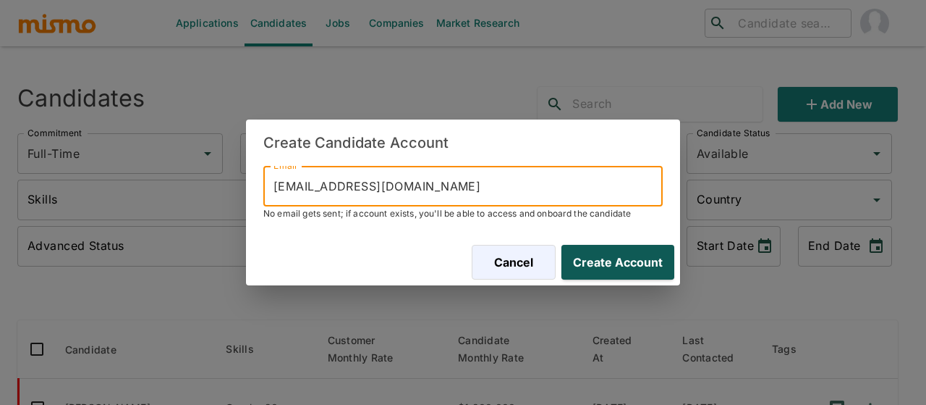
type input "ealvarez025@gmail.com"
click at [583, 258] on button "Create Account" at bounding box center [615, 262] width 119 height 35
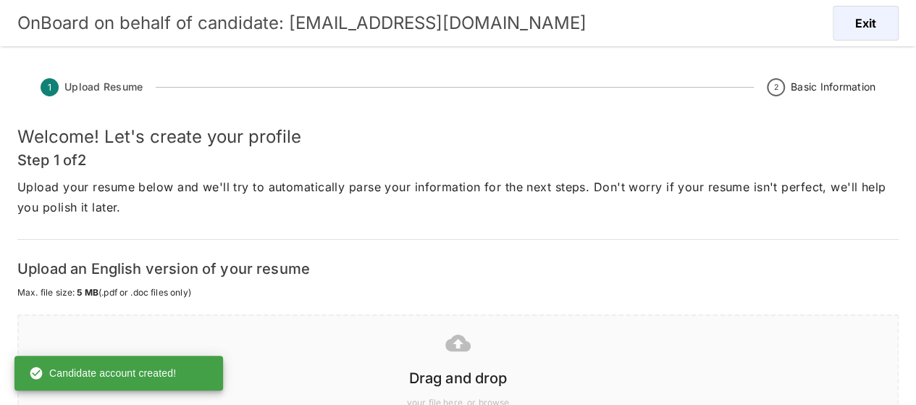
click at [450, 350] on icon at bounding box center [457, 342] width 25 height 17
click at [465, 337] on icon at bounding box center [457, 342] width 25 height 25
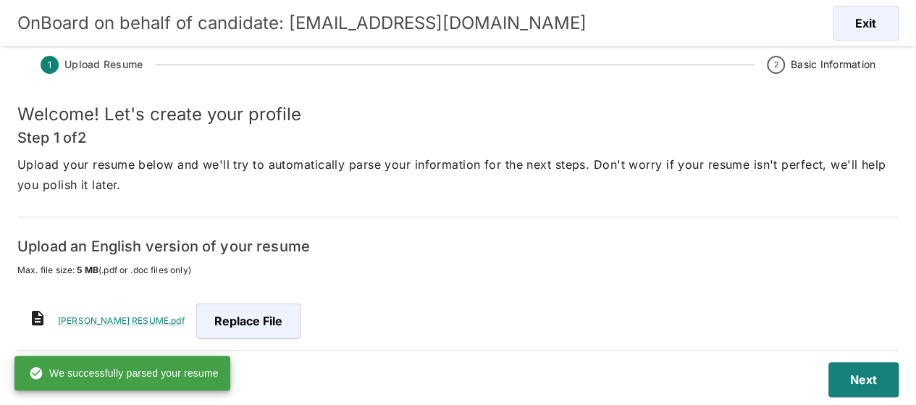
scroll to position [35, 0]
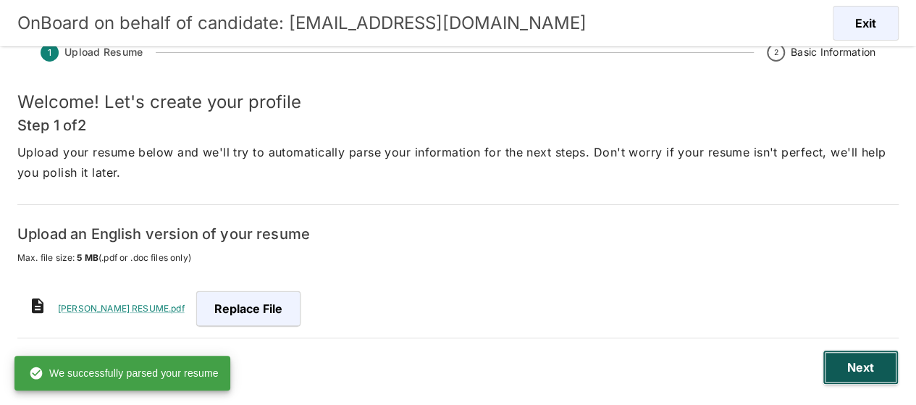
click at [861, 373] on button "Next" at bounding box center [860, 367] width 76 height 35
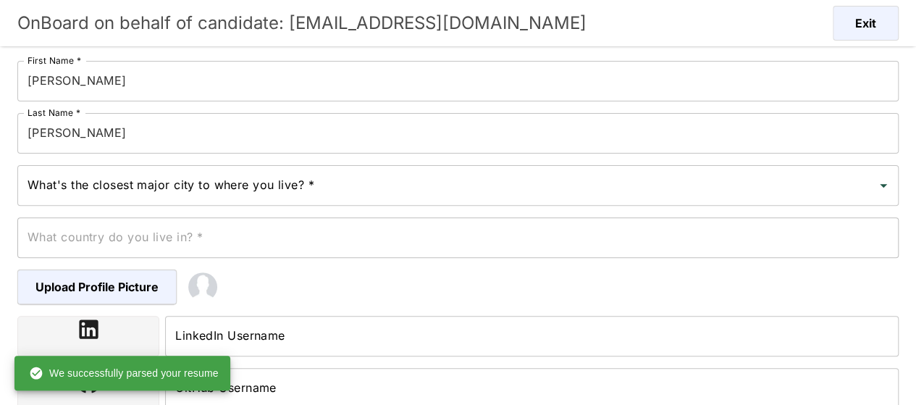
scroll to position [179, 0]
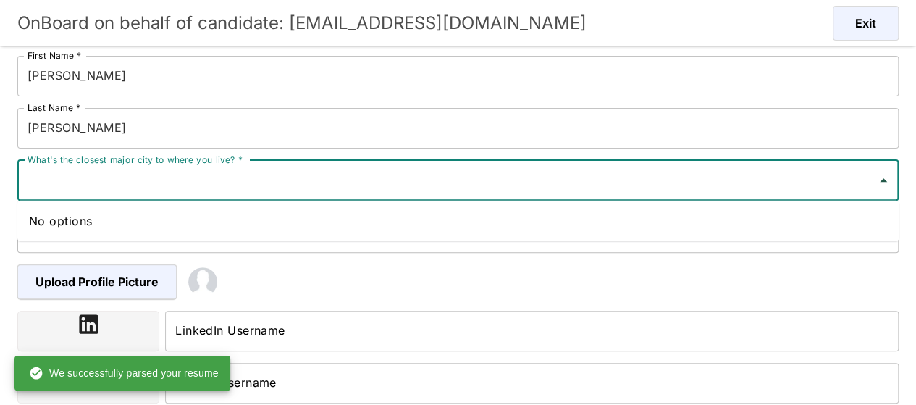
click at [165, 183] on input "What's the closest major city to where you live? *" at bounding box center [447, 180] width 846 height 28
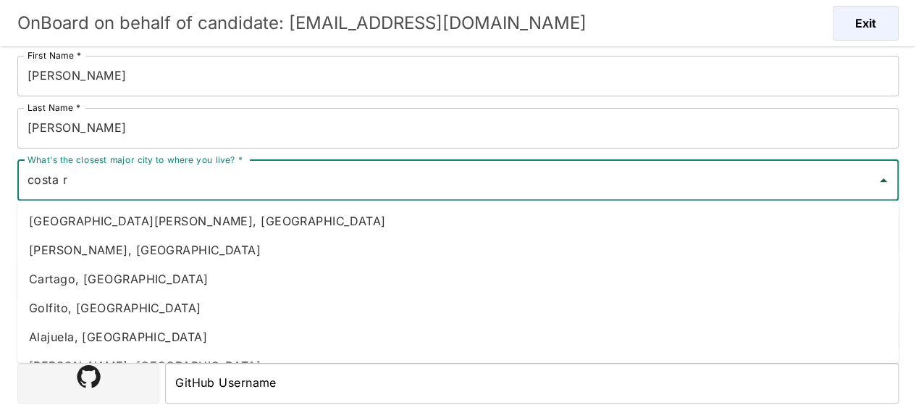
click at [126, 241] on li "[PERSON_NAME], [GEOGRAPHIC_DATA]" at bounding box center [457, 249] width 881 height 29
type input "[PERSON_NAME], [GEOGRAPHIC_DATA]"
type input "[GEOGRAPHIC_DATA]"
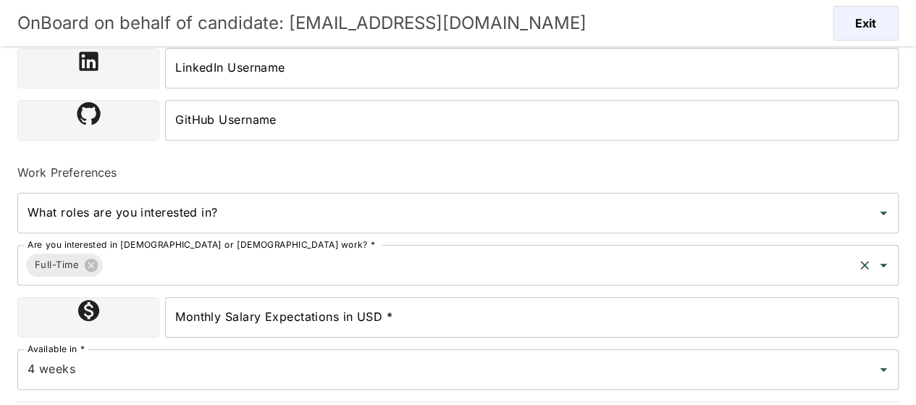
scroll to position [485, 0]
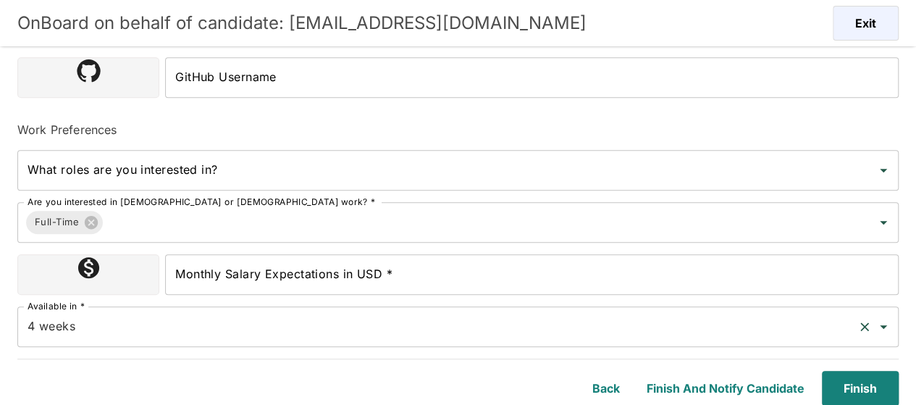
type input "[PERSON_NAME], [GEOGRAPHIC_DATA]"
click at [127, 324] on input "4 weeks" at bounding box center [437, 327] width 827 height 28
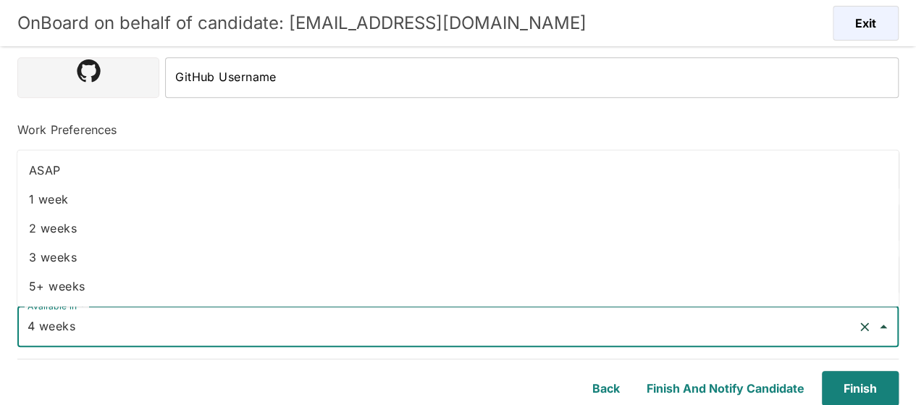
click at [52, 231] on li "2 weeks" at bounding box center [457, 227] width 881 height 29
type input "2 weeks"
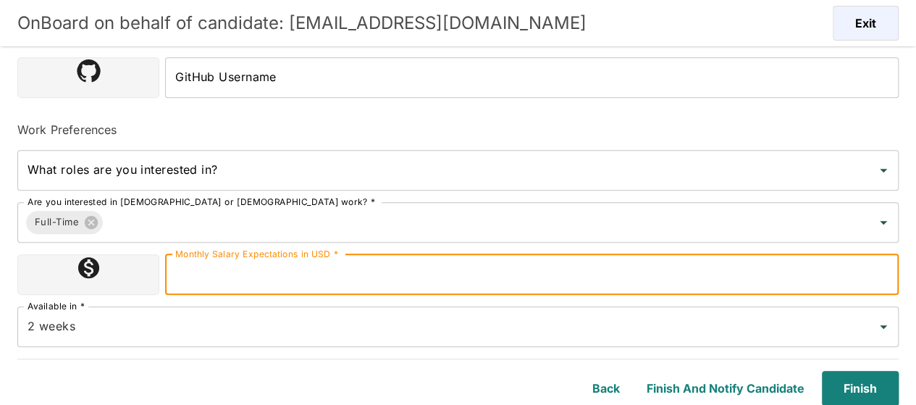
click at [329, 284] on input "Monthly Salary Expectations in USD *" at bounding box center [531, 274] width 733 height 41
type input "1800000"
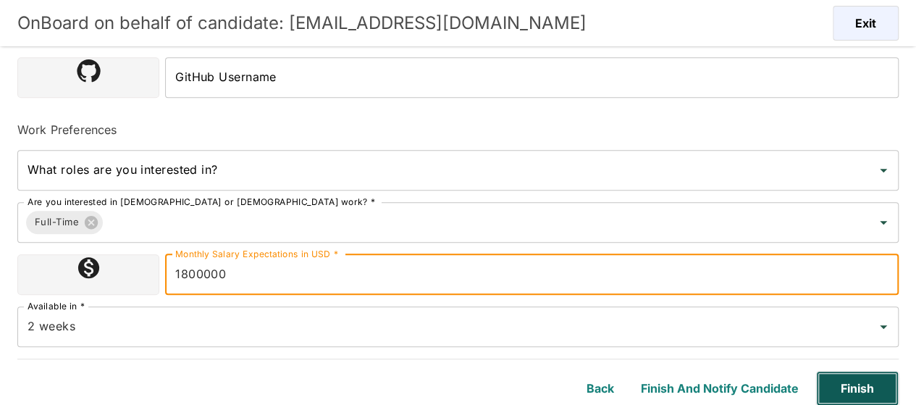
click at [869, 387] on button "Finish" at bounding box center [857, 388] width 83 height 35
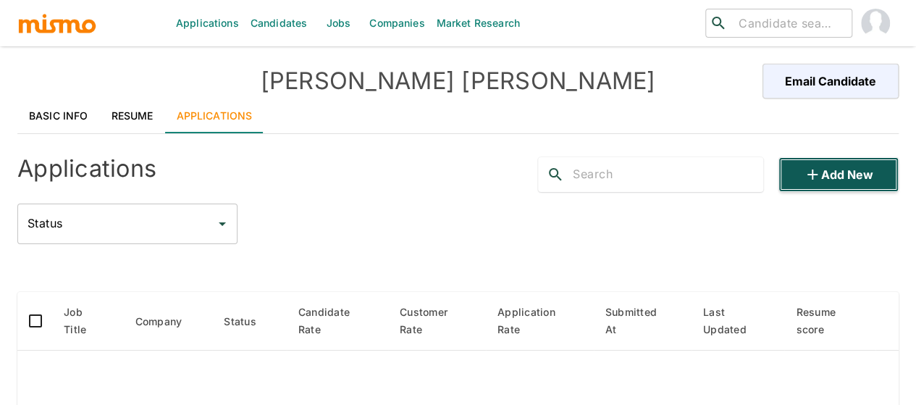
click at [844, 179] on button "Add new" at bounding box center [838, 174] width 120 height 35
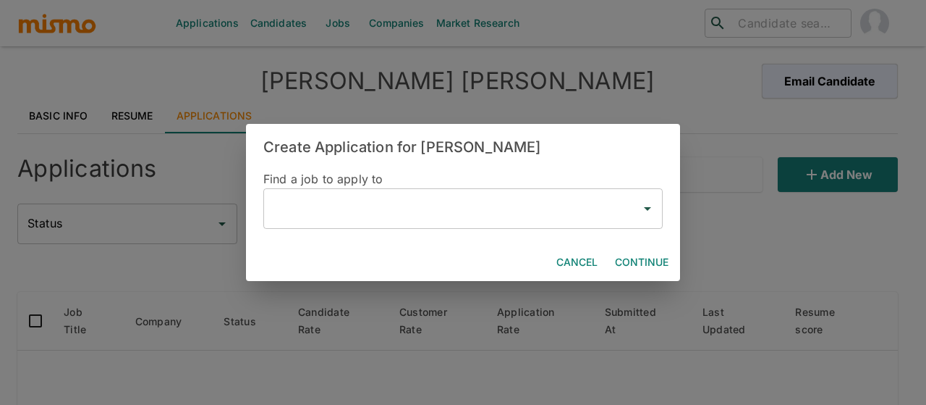
click at [373, 211] on input "text" at bounding box center [452, 209] width 365 height 28
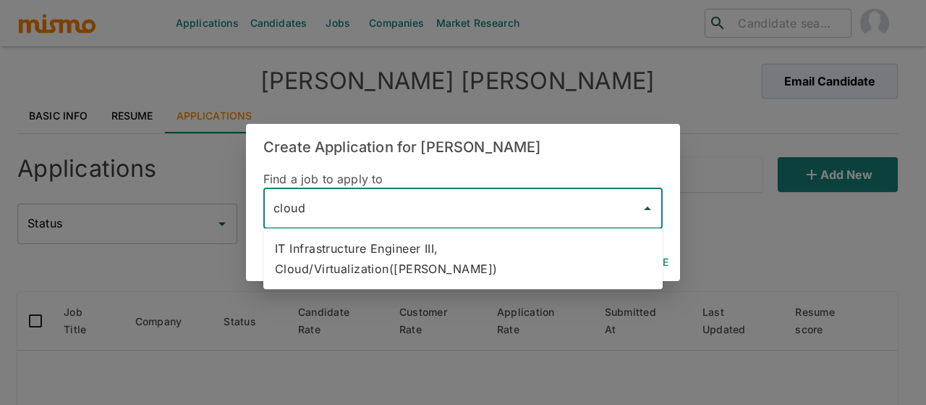
click at [397, 255] on li "IT Infrastructure Engineer III, Cloud/Virtualization([PERSON_NAME])" at bounding box center [462, 258] width 399 height 49
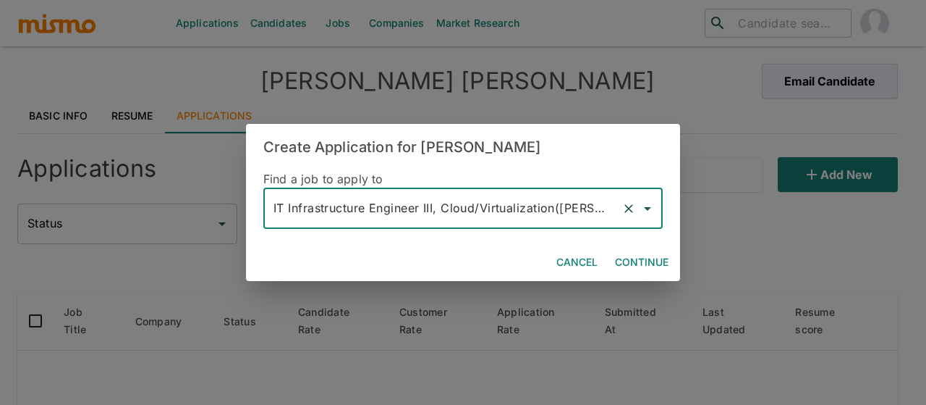
type input "IT Infrastructure Engineer III, Cloud/Virtualization([PERSON_NAME])"
click at [648, 256] on button "Continue" at bounding box center [641, 262] width 65 height 27
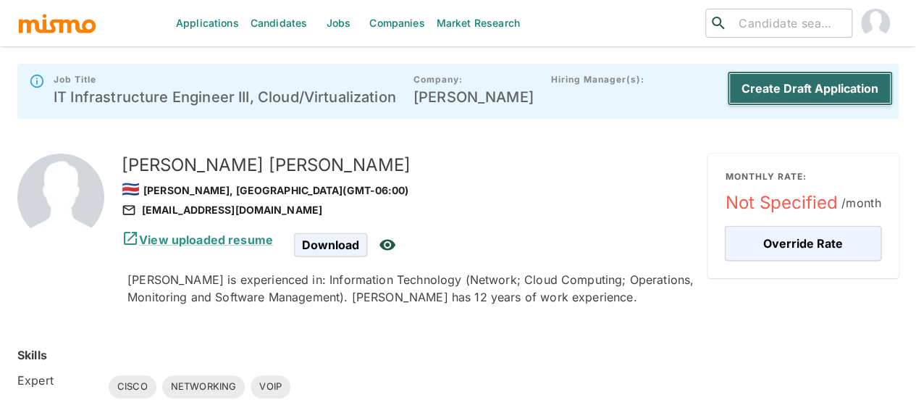
click at [774, 91] on button "Create Draft Application" at bounding box center [810, 88] width 166 height 35
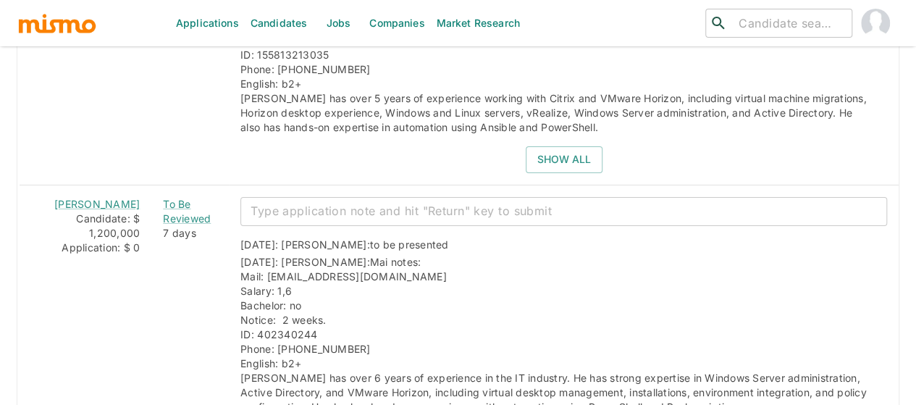
scroll to position [2286, 0]
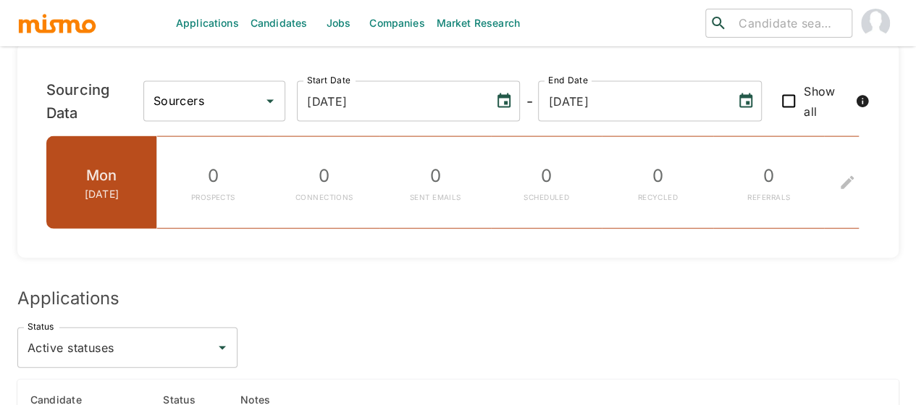
scroll to position [1821, 0]
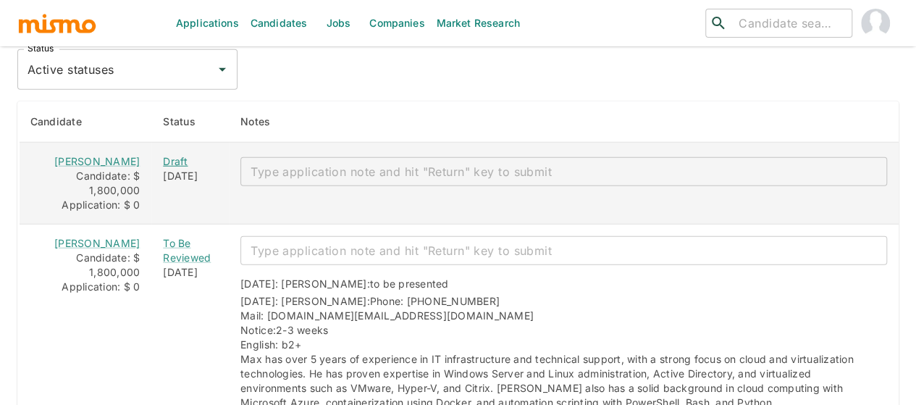
click at [163, 154] on div "Draft" at bounding box center [190, 161] width 54 height 14
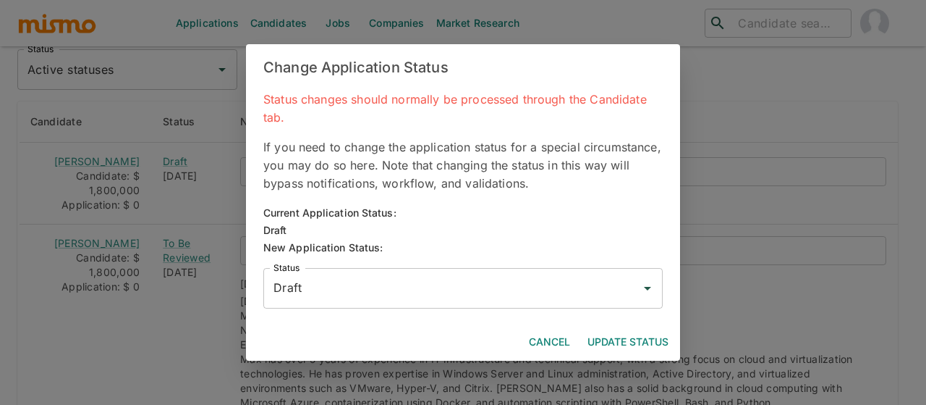
click at [297, 281] on input "Draft" at bounding box center [452, 288] width 365 height 28
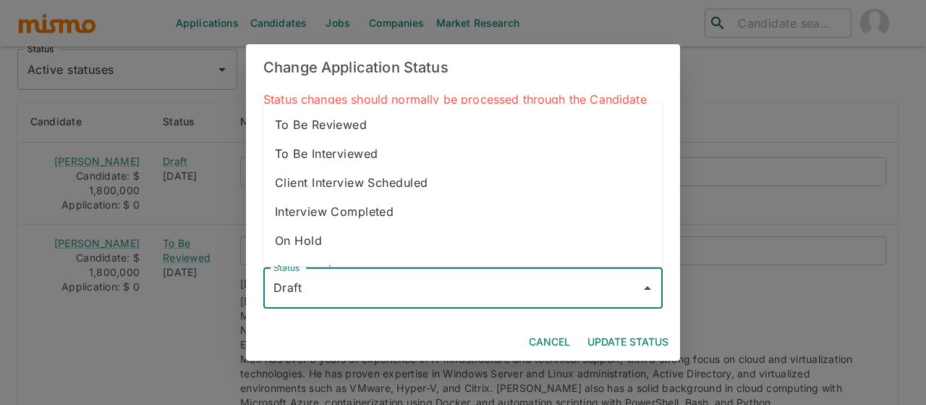
click at [340, 115] on li "To Be Reviewed" at bounding box center [462, 124] width 399 height 29
type input "To Be Reviewed"
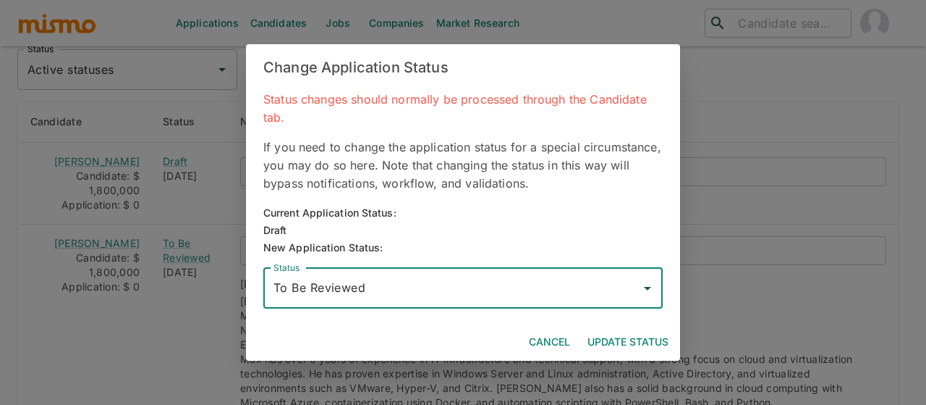
click at [635, 331] on button "Update Status" at bounding box center [628, 342] width 93 height 27
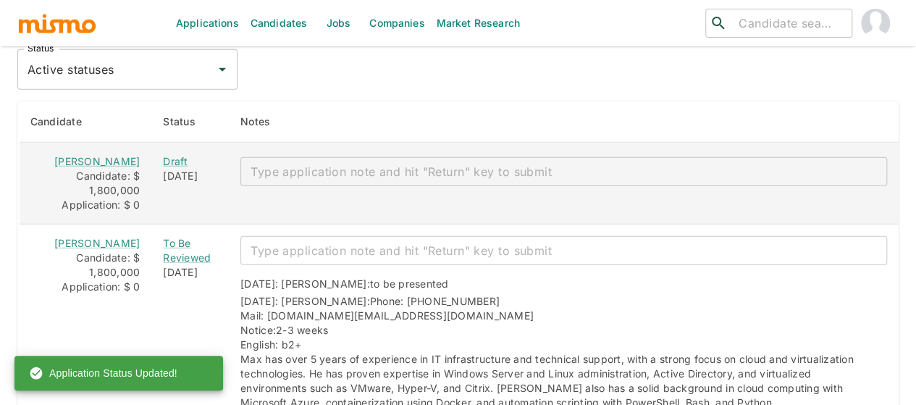
click at [287, 164] on textarea "enhanced table" at bounding box center [563, 172] width 626 height 17
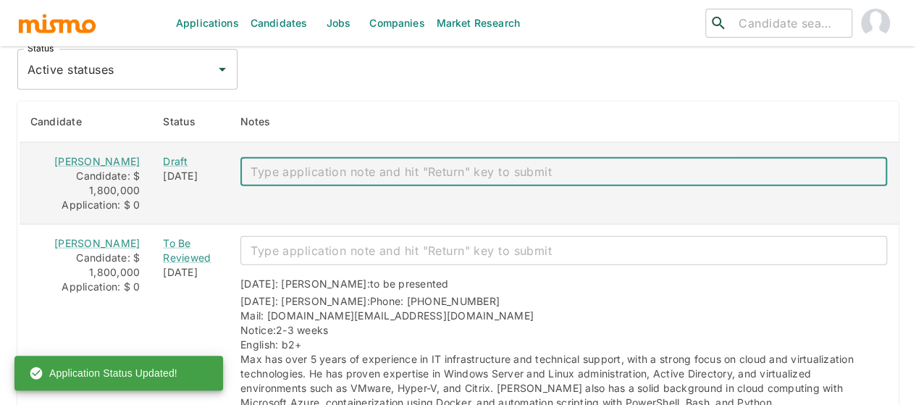
paste textarea "Mail:[EMAIL_ADDRESS][DOMAIN_NAME] Salary: 1,8 Bachelor: no Notice: 2-3 weeks Ph…"
type textarea "Mail:[EMAIL_ADDRESS][DOMAIN_NAME] Salary: 1,8 Bachelor: no Notice: 2-3 weeks Ph…"
type textarea "to be presented"
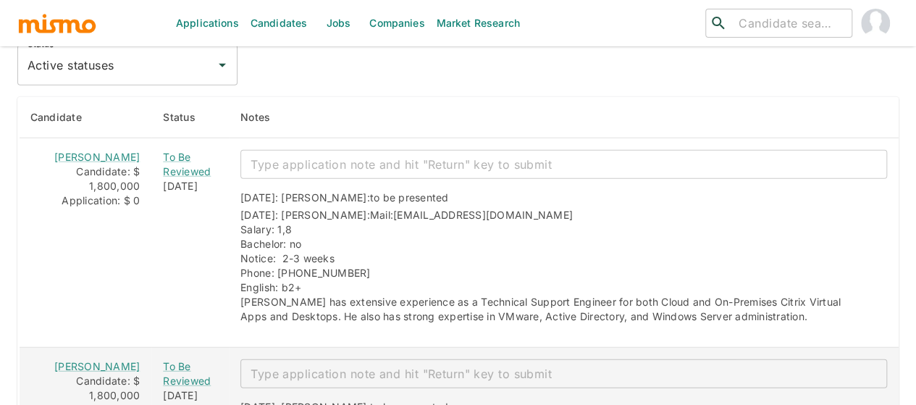
scroll to position [1733, 0]
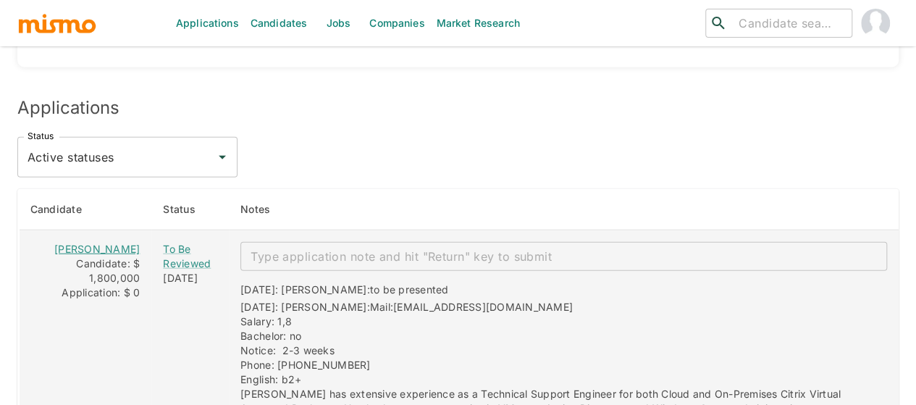
click at [73, 242] on link "[PERSON_NAME]" at bounding box center [96, 248] width 85 height 12
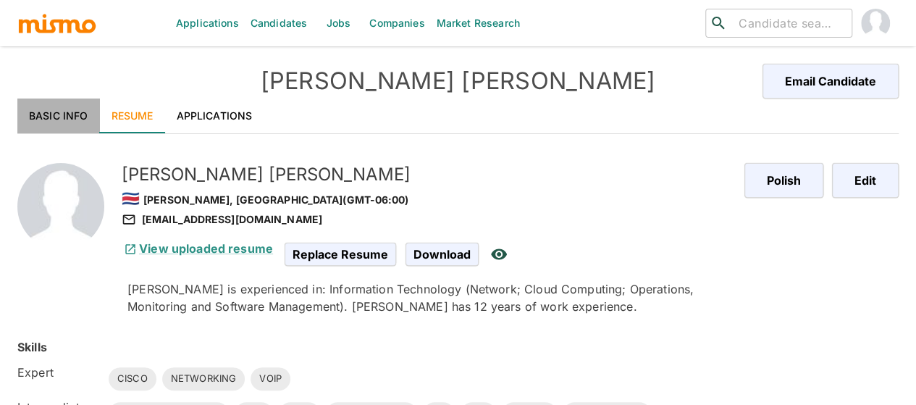
click at [44, 119] on link "Basic Info" at bounding box center [58, 115] width 83 height 35
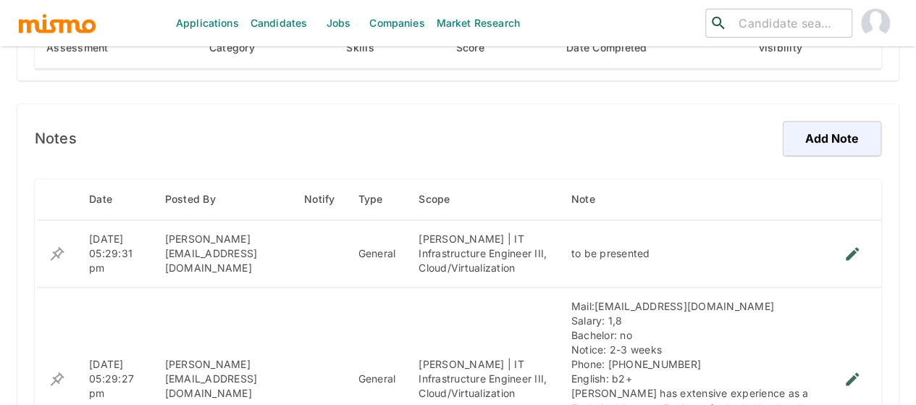
scroll to position [1158, 0]
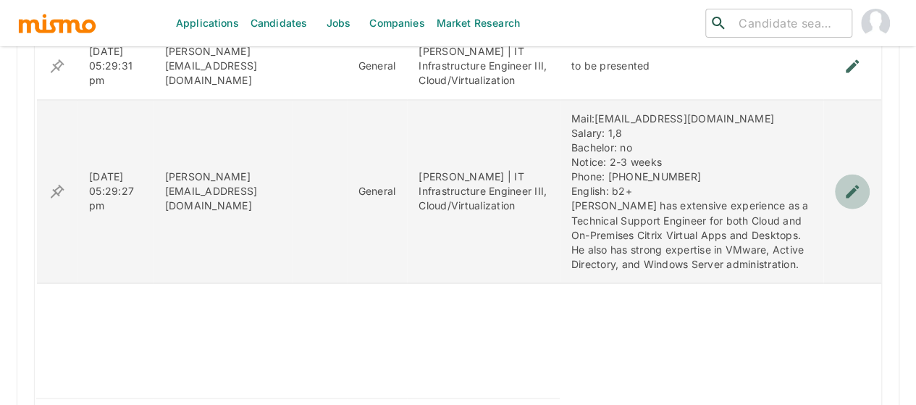
click at [852, 190] on icon "enhanced table" at bounding box center [851, 191] width 13 height 13
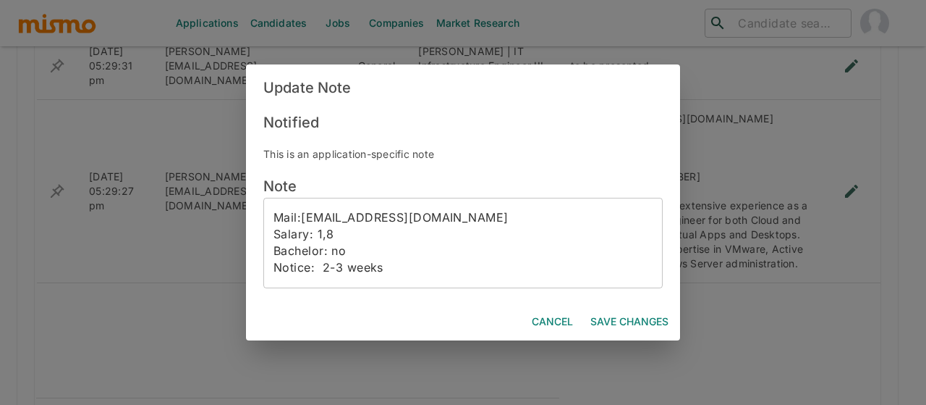
click at [271, 222] on div "Mail:[EMAIL_ADDRESS][DOMAIN_NAME] Salary: 1,8 Bachelor: no Notice: 2-3 weeks Ph…" at bounding box center [462, 243] width 399 height 90
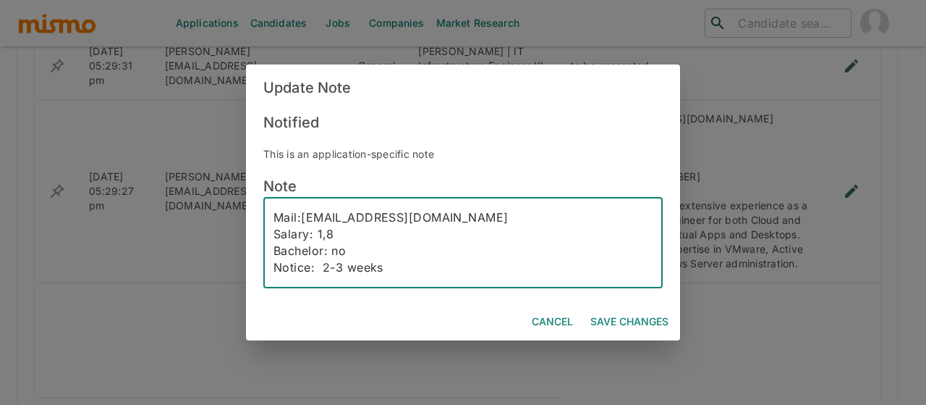
click at [275, 211] on textarea "Mail:[EMAIL_ADDRESS][DOMAIN_NAME] Salary: 1,8 Bachelor: no Notice: 2-3 weeks Ph…" at bounding box center [463, 242] width 379 height 67
type textarea "Mai notes: Mail:[EMAIL_ADDRESS][DOMAIN_NAME] Salary: 1,8 Bachelor: no Notice: 2…"
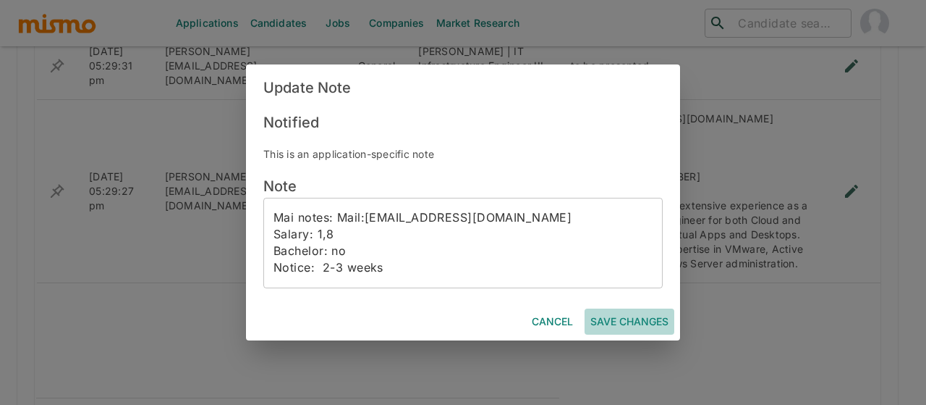
click at [615, 319] on button "Save Changes" at bounding box center [630, 321] width 90 height 27
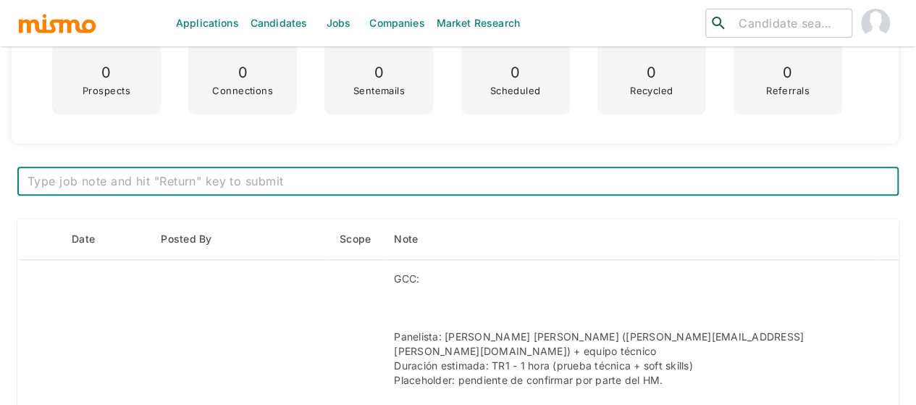
scroll to position [300, 0]
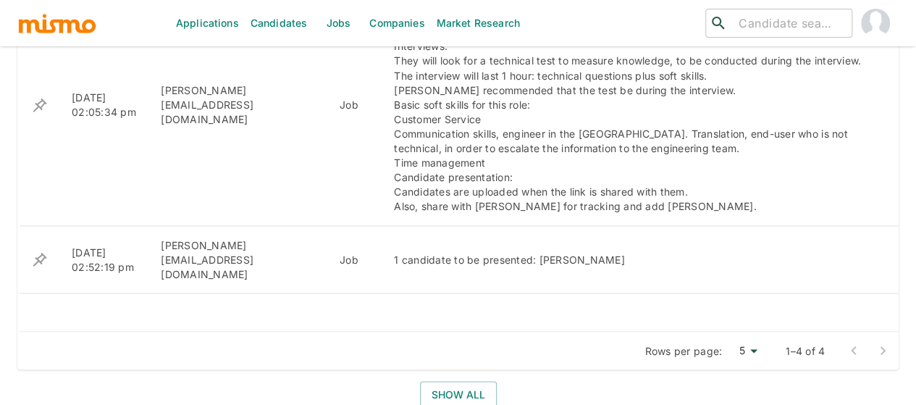
scroll to position [952, 0]
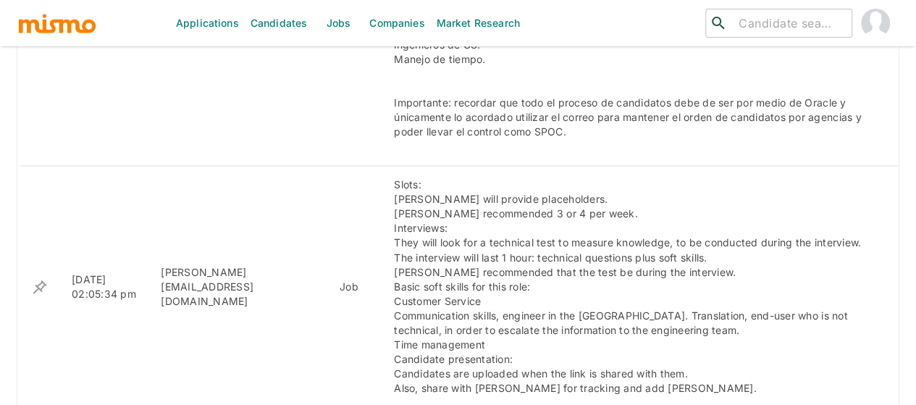
click at [278, 12] on link "Candidates" at bounding box center [279, 23] width 69 height 46
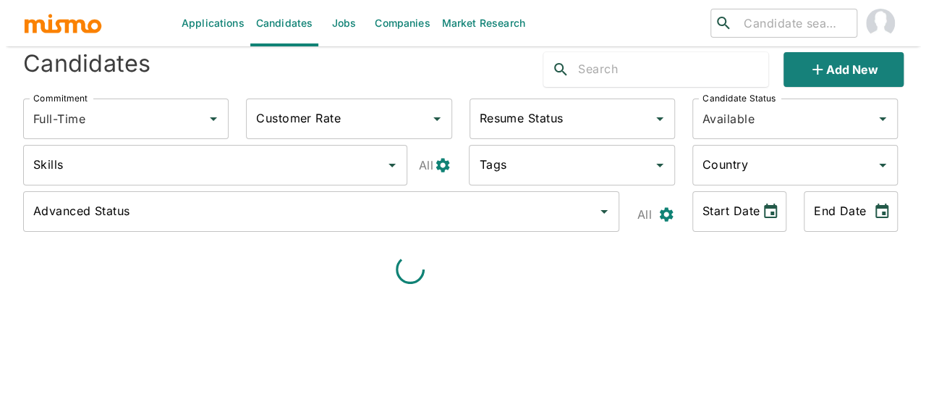
scroll to position [35, 0]
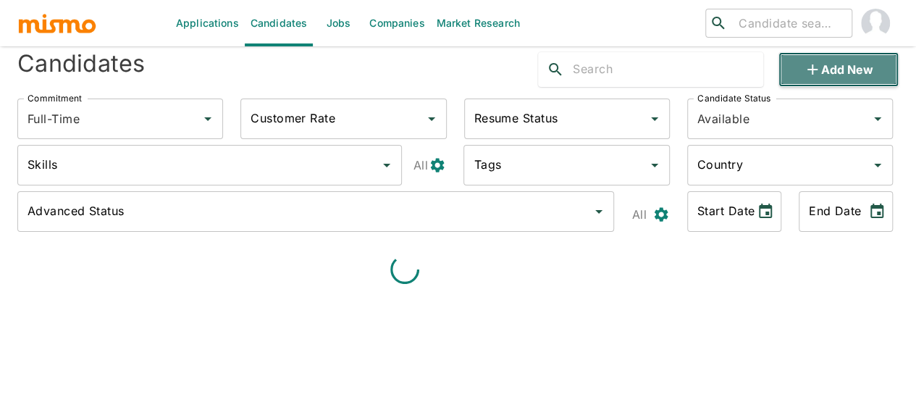
click at [844, 76] on button "Add new" at bounding box center [838, 69] width 120 height 35
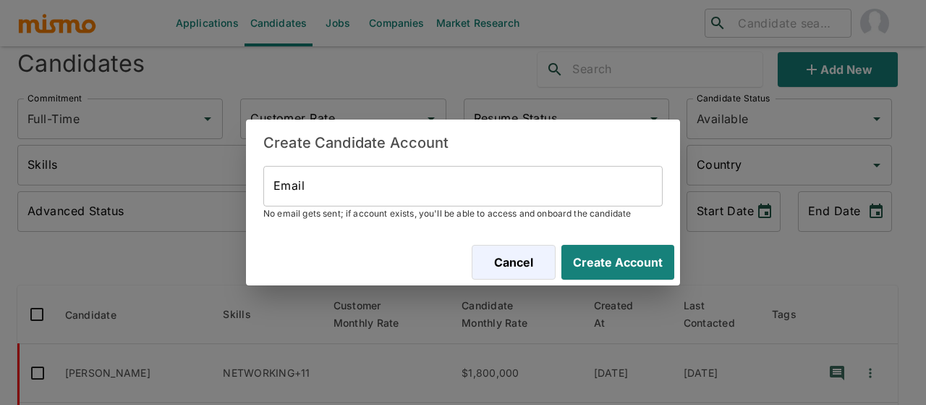
click at [279, 180] on input "Email" at bounding box center [462, 186] width 399 height 41
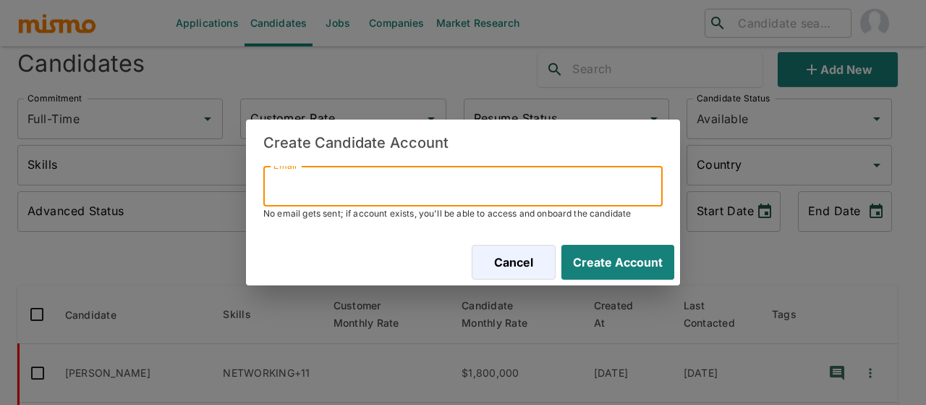
paste input "windsorgg@gmail.com"
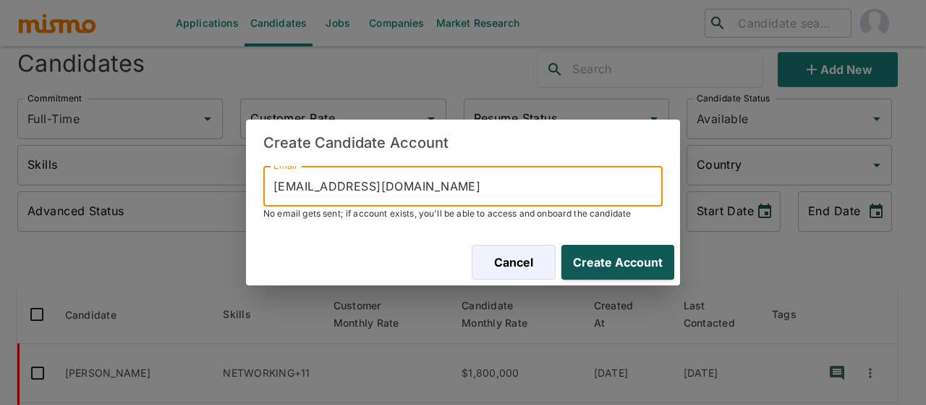
type input "windsorgg@gmail.com"
click at [615, 267] on button "Create Account" at bounding box center [615, 262] width 119 height 35
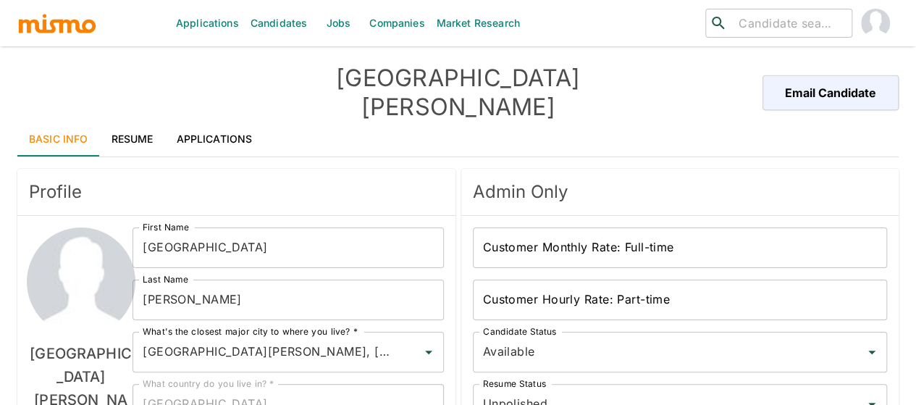
click at [220, 122] on link "Applications" at bounding box center [214, 139] width 99 height 35
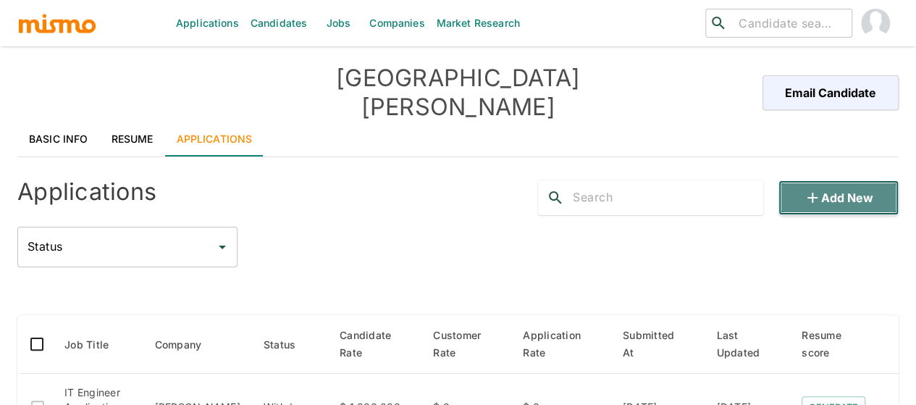
click at [853, 180] on button "Add new" at bounding box center [838, 197] width 120 height 35
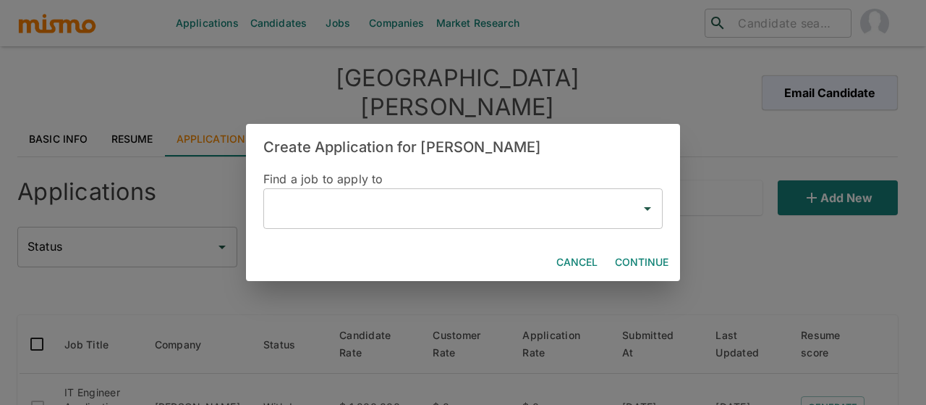
click at [355, 212] on input "text" at bounding box center [452, 209] width 365 height 28
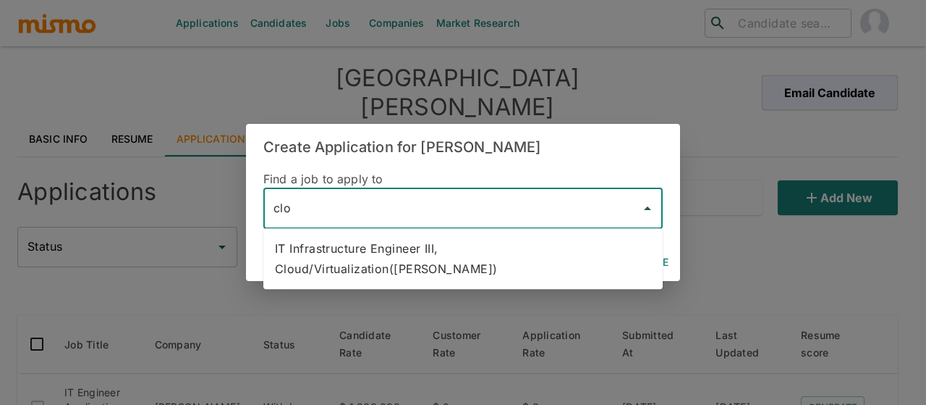
click at [379, 244] on li "IT Infrastructure Engineer III, Cloud/Virtualization(Kaiser)" at bounding box center [462, 258] width 399 height 49
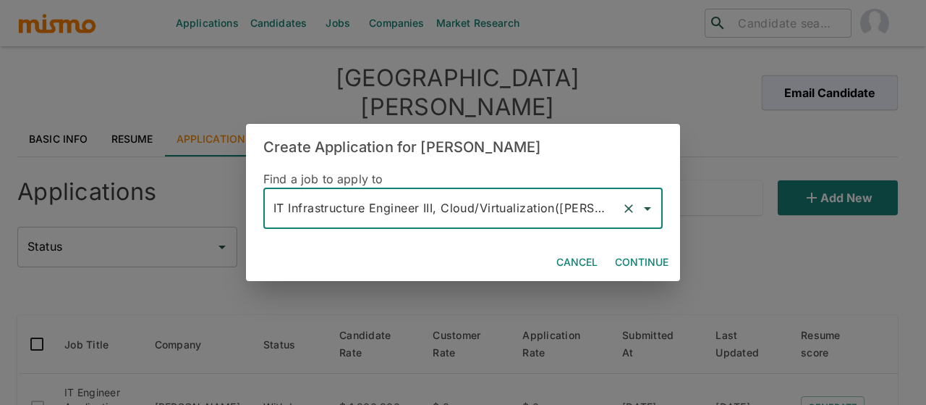
type input "IT Infrastructure Engineer III, Cloud/Virtualization(Kaiser)"
click at [631, 260] on button "Continue" at bounding box center [641, 262] width 65 height 27
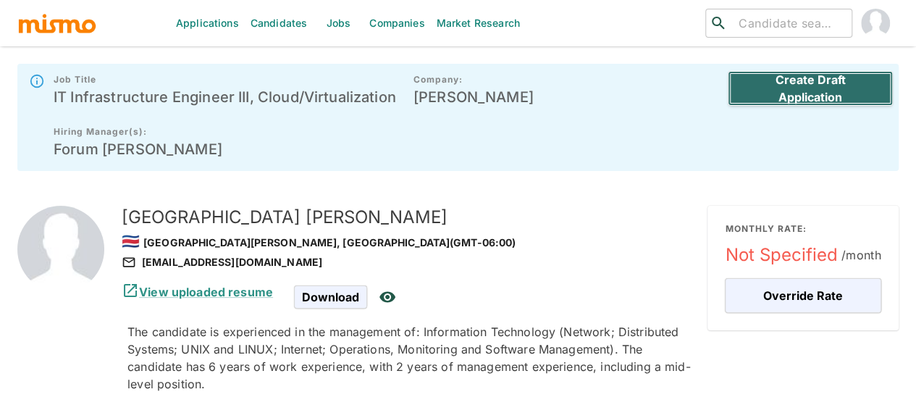
click at [828, 90] on button "Create Draft Application" at bounding box center [809, 88] width 165 height 35
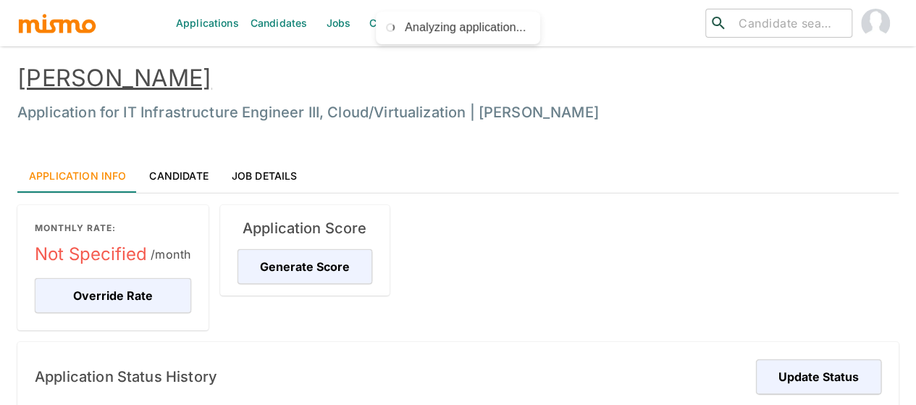
click at [336, 27] on link "Jobs" at bounding box center [338, 23] width 51 height 46
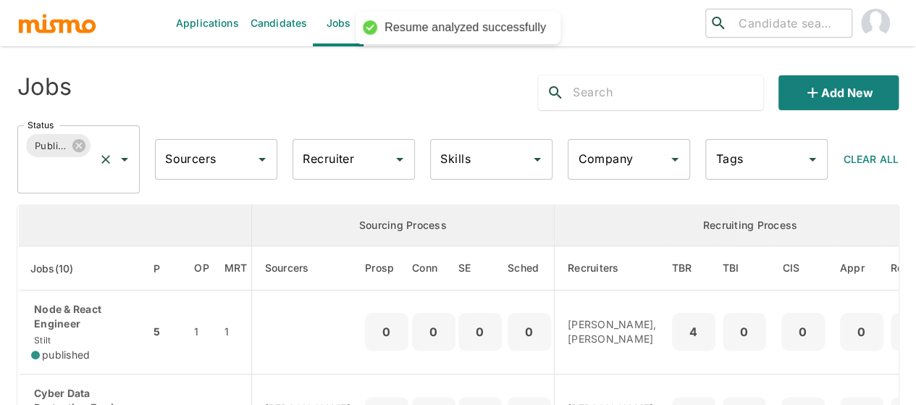
click at [122, 158] on icon "Open" at bounding box center [124, 160] width 7 height 4
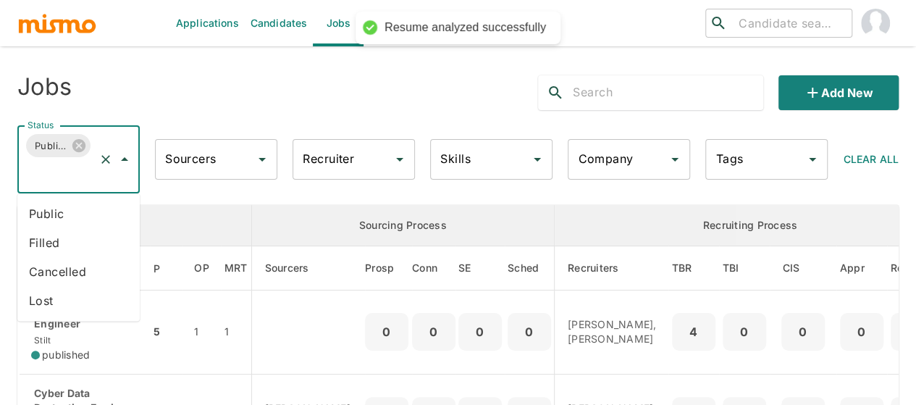
click at [62, 213] on li "Public" at bounding box center [78, 213] width 122 height 29
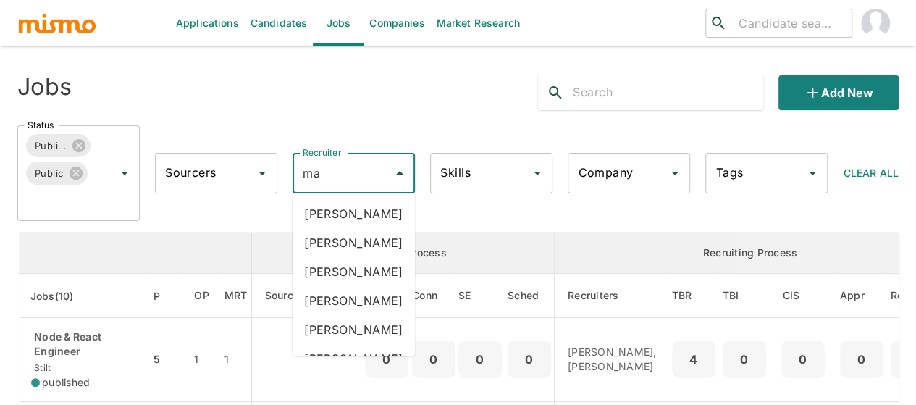
type input "mai"
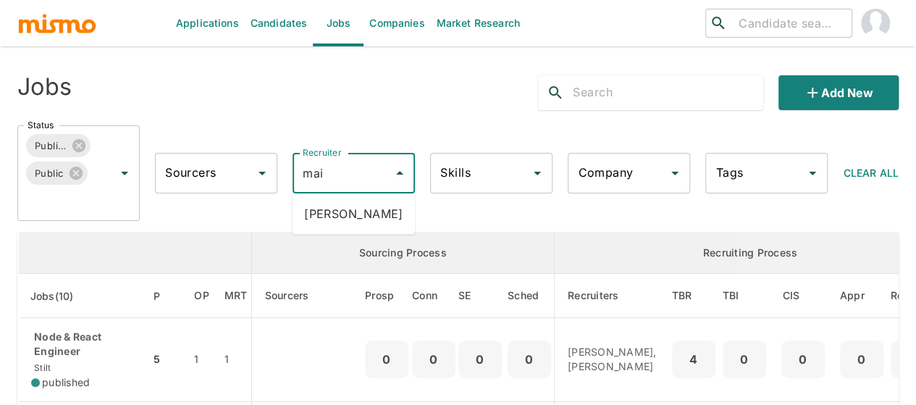
click at [360, 212] on li "Maia Reyes" at bounding box center [353, 213] width 122 height 29
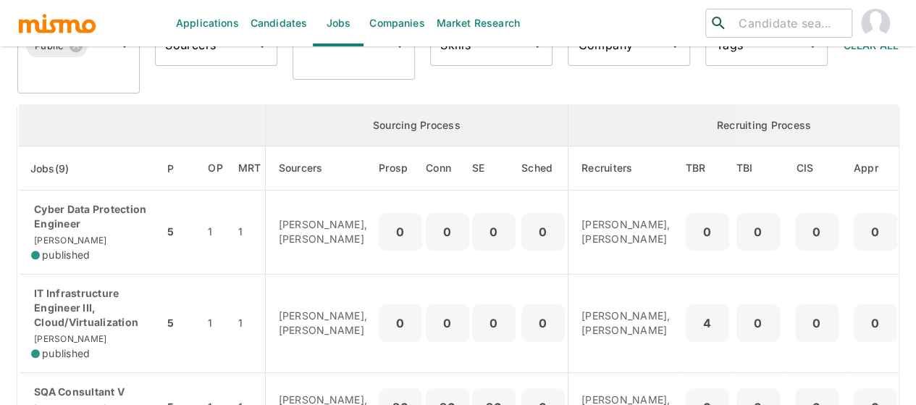
scroll to position [217, 0]
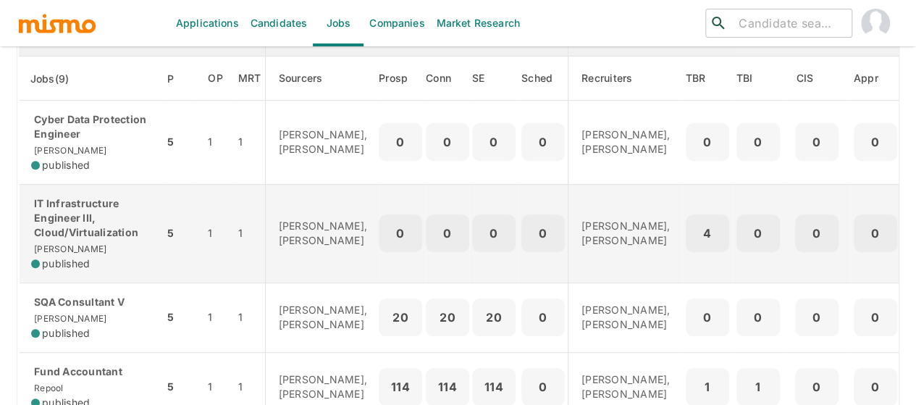
click at [87, 228] on p "IT Infrastructure Engineer III, Cloud/Virtualization" at bounding box center [91, 217] width 121 height 43
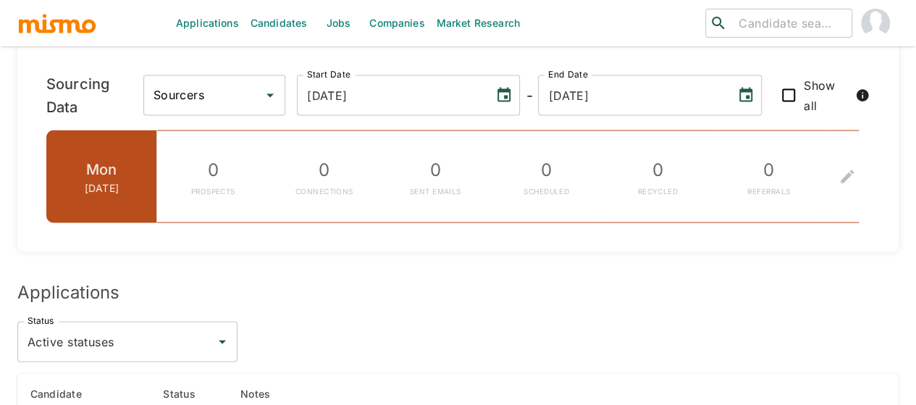
scroll to position [1737, 0]
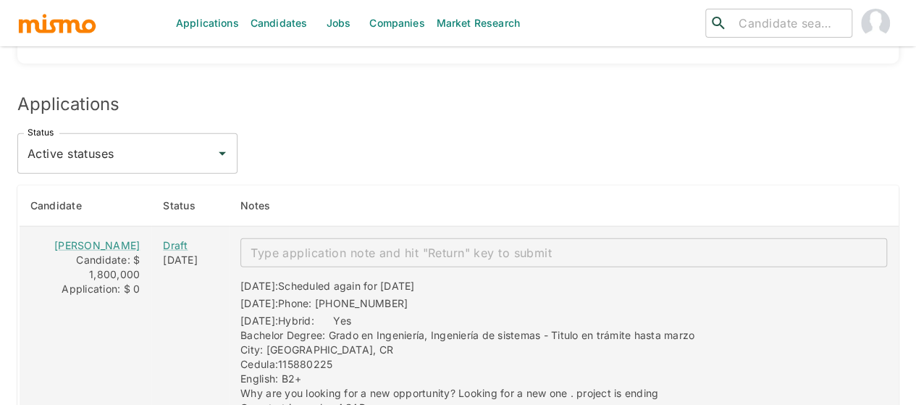
click at [258, 245] on textarea "enhanced table" at bounding box center [563, 253] width 626 height 17
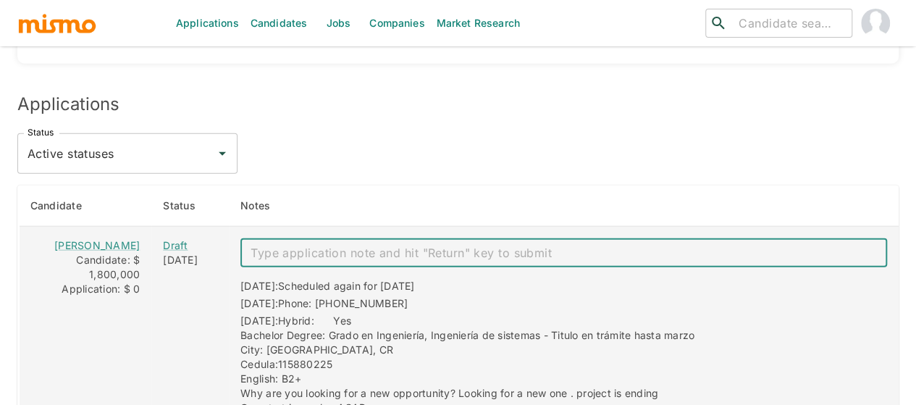
paste textarea "Mai notes: Mail: [EMAIL_ADDRESS][DOMAIN_NAME] Salary: 1,8 – 1,9 Bachelor: no. N…"
type textarea "Mai notes: Mail: [EMAIL_ADDRESS][DOMAIN_NAME] Salary: 1,8 – 1,9 Bachelor: no. N…"
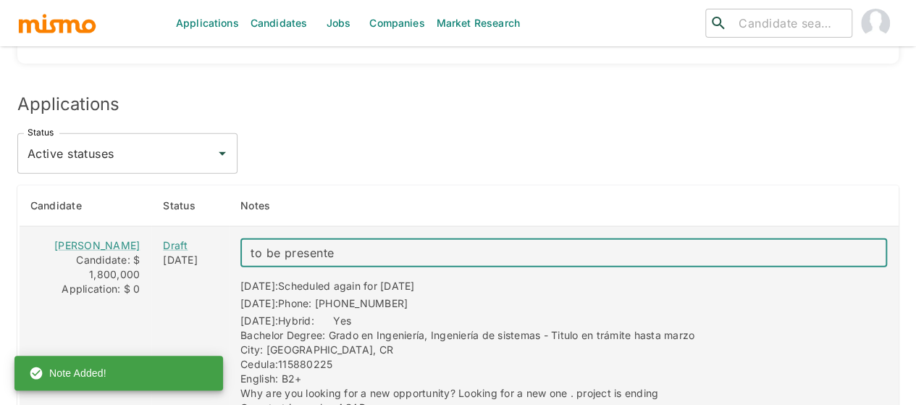
type textarea "to be presented"
click at [163, 238] on div "Draft" at bounding box center [190, 245] width 54 height 14
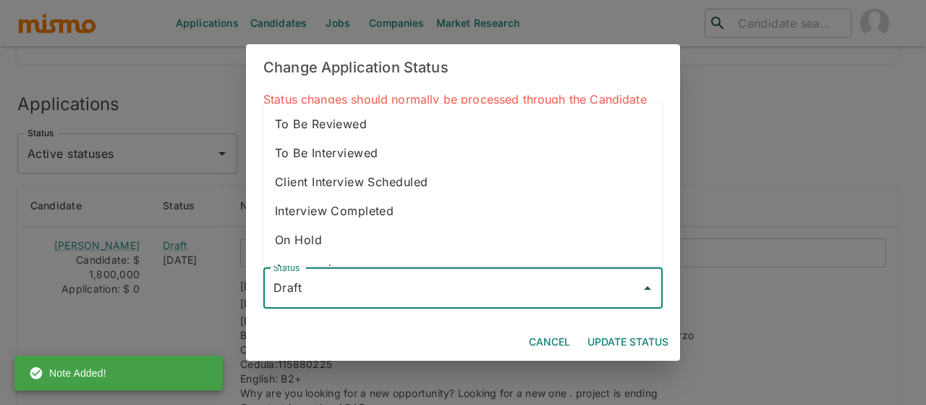
click at [351, 279] on input "Draft" at bounding box center [452, 288] width 365 height 28
drag, startPoint x: 342, startPoint y: 124, endPoint x: 399, endPoint y: 173, distance: 76.0
click at [342, 124] on li "To Be Reviewed" at bounding box center [462, 123] width 399 height 29
type input "To Be Reviewed"
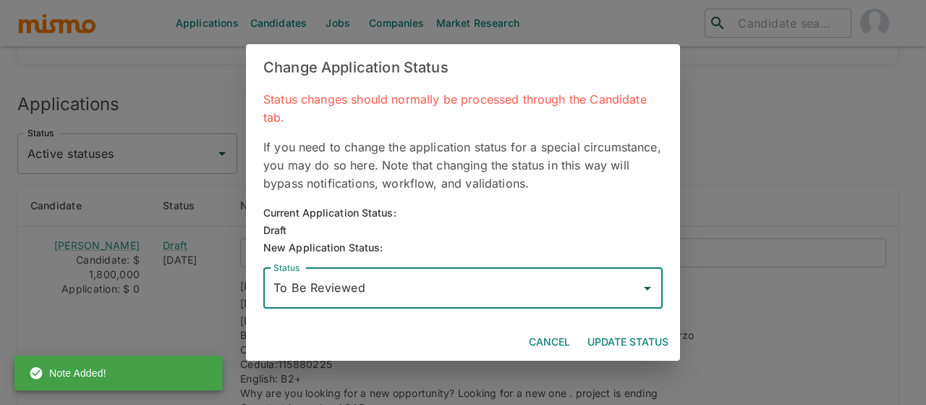
click at [625, 334] on button "Update Status" at bounding box center [628, 342] width 93 height 27
